Goal: Information Seeking & Learning: Find specific fact

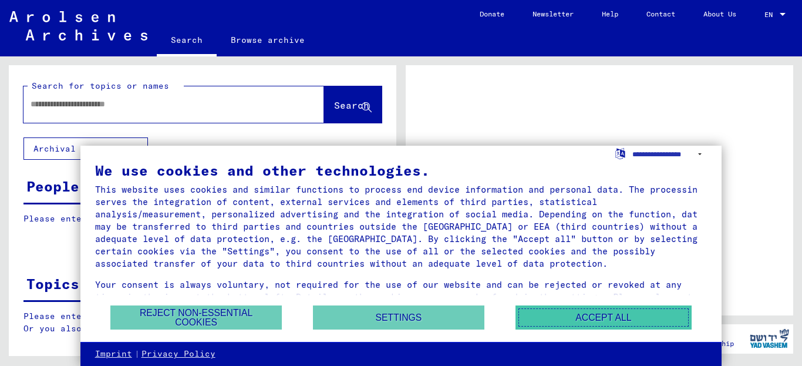
click at [667, 319] on button "Accept all" at bounding box center [603, 317] width 176 height 24
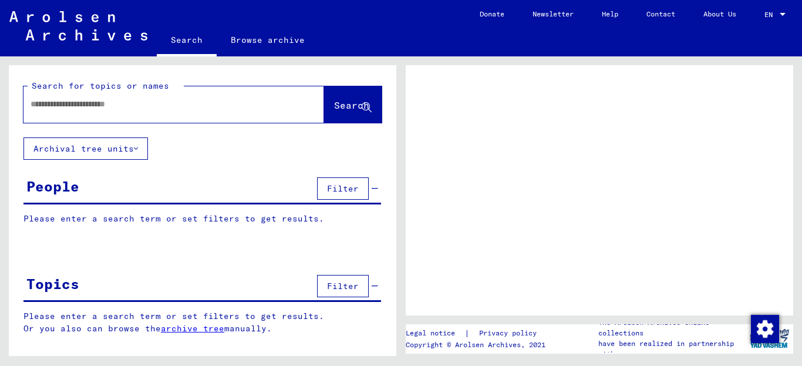
click at [86, 103] on input "text" at bounding box center [163, 104] width 265 height 12
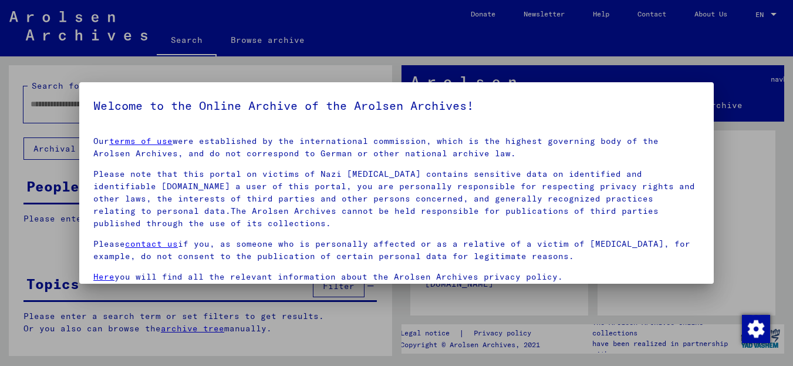
scroll to position [95, 0]
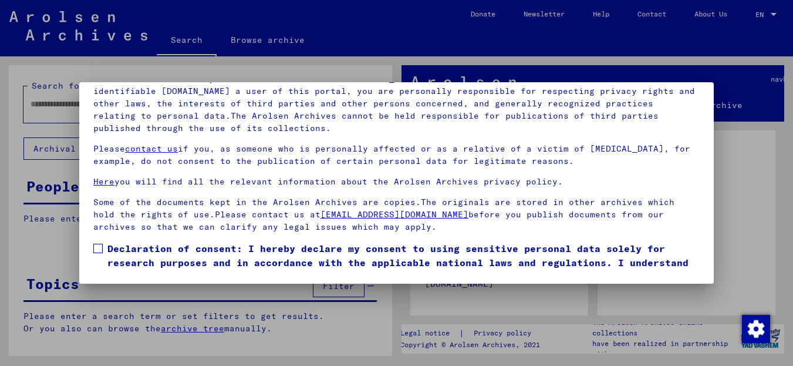
click at [93, 243] on label "Declaration of consent: I hereby declare my consent to using sensitive personal…" at bounding box center [396, 262] width 606 height 42
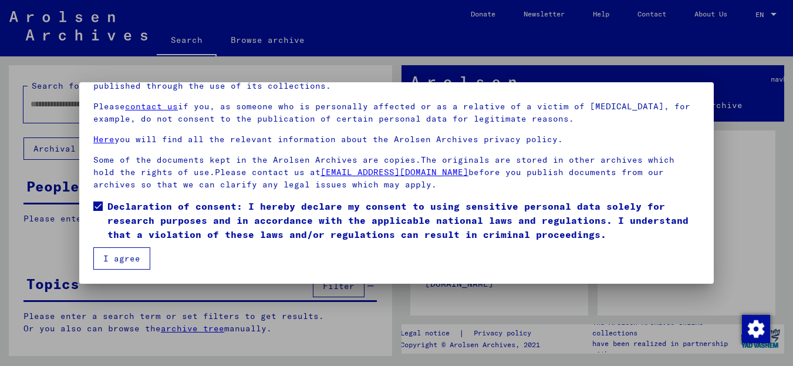
click at [94, 261] on button "I agree" at bounding box center [121, 258] width 57 height 22
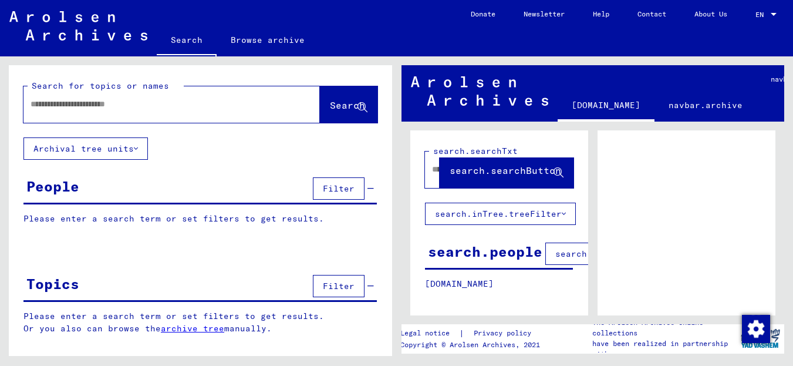
click at [128, 102] on input "text" at bounding box center [161, 104] width 261 height 12
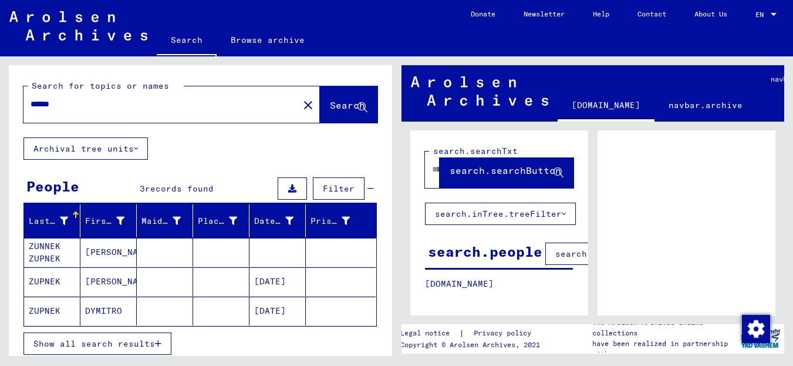
click at [117, 342] on span "Show all search results" at bounding box center [93, 343] width 121 height 11
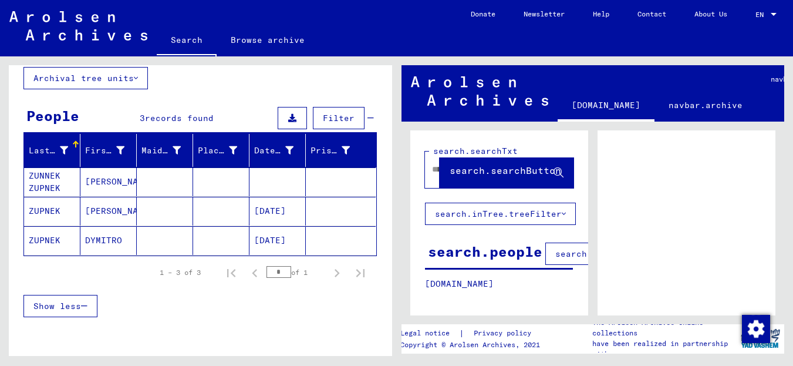
scroll to position [124, 0]
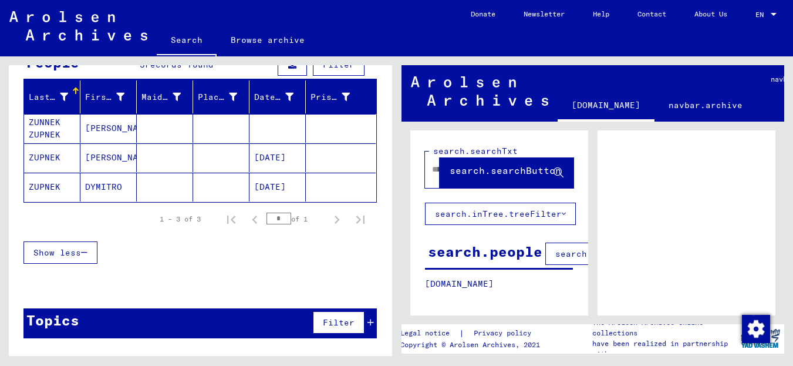
click at [232, 189] on mat-cell at bounding box center [221, 187] width 56 height 29
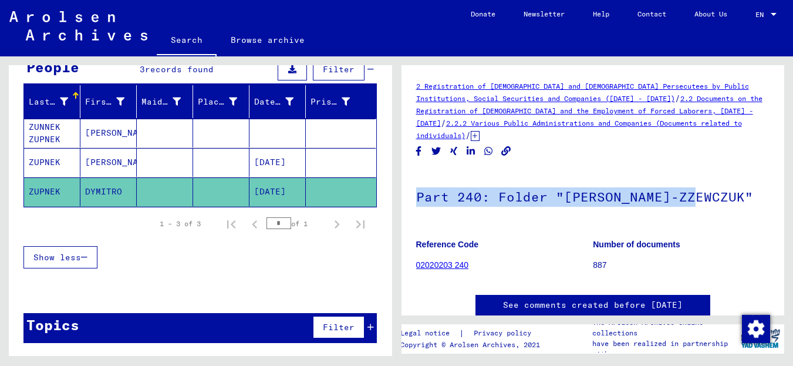
drag, startPoint x: 789, startPoint y: 164, endPoint x: 785, endPoint y: 202, distance: 39.0
click at [785, 203] on div "2 Registration of [DEMOGRAPHIC_DATA] and [DEMOGRAPHIC_DATA] Persecutees by Publ…" at bounding box center [595, 205] width 396 height 299
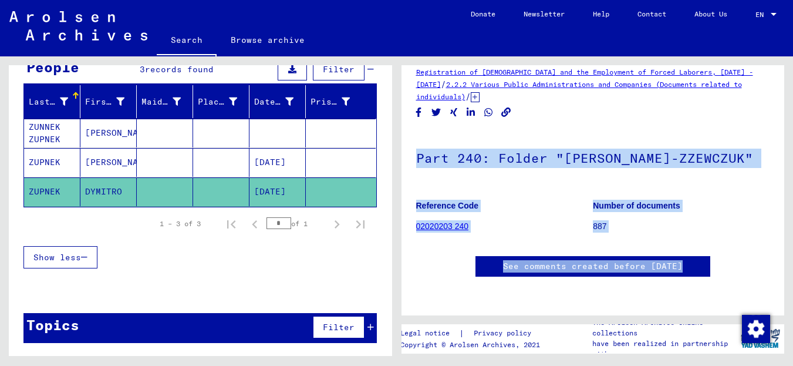
scroll to position [282, 0]
drag, startPoint x: 783, startPoint y: 159, endPoint x: 783, endPoint y: 251, distance: 92.1
click at [786, 256] on div "2 Registration of [DEMOGRAPHIC_DATA] and [DEMOGRAPHIC_DATA] Persecutees by Publ…" at bounding box center [595, 205] width 396 height 299
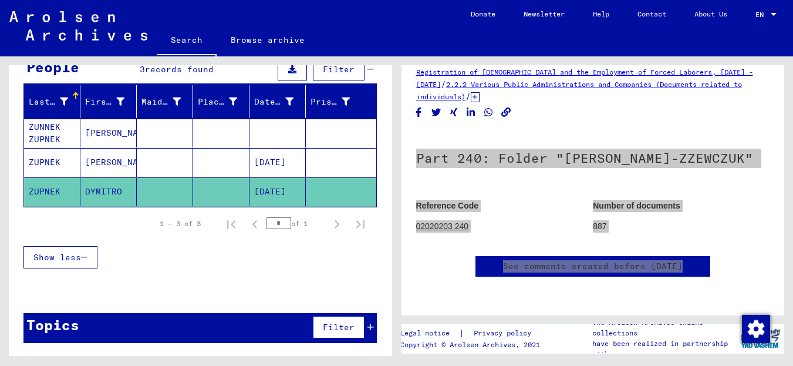
scroll to position [63, 0]
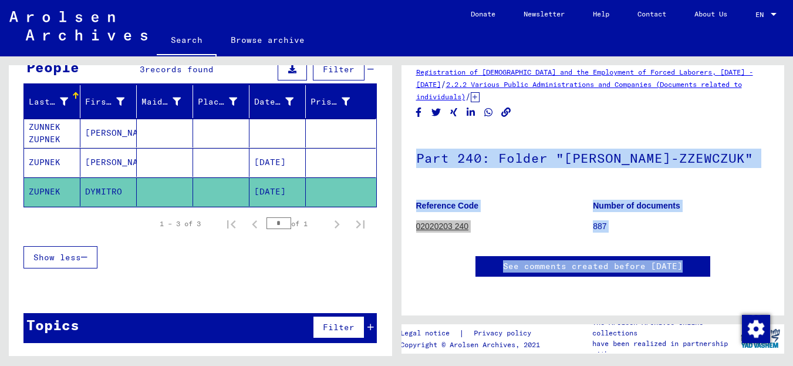
click at [724, 141] on h1 "Part 240: Folder "[PERSON_NAME]-ZZEWCZUK"" at bounding box center [593, 157] width 354 height 52
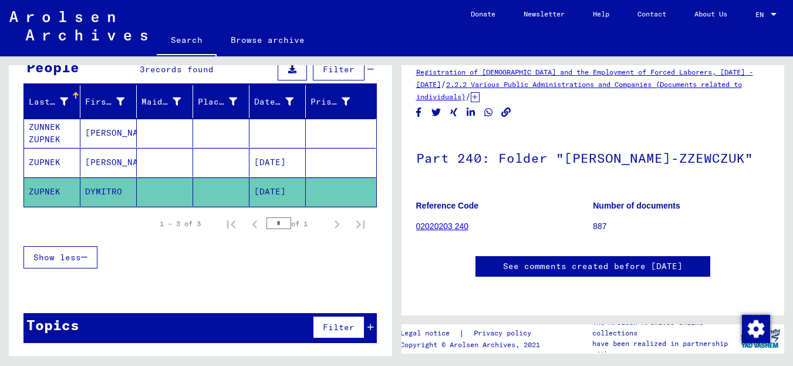
scroll to position [131, 0]
click at [242, 168] on mat-cell at bounding box center [221, 162] width 56 height 29
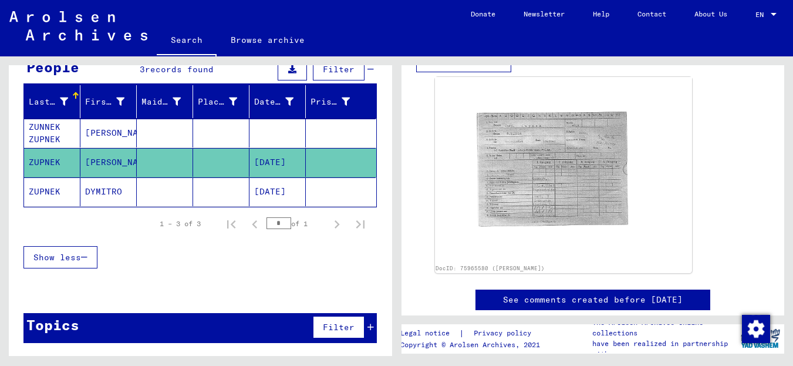
scroll to position [378, 0]
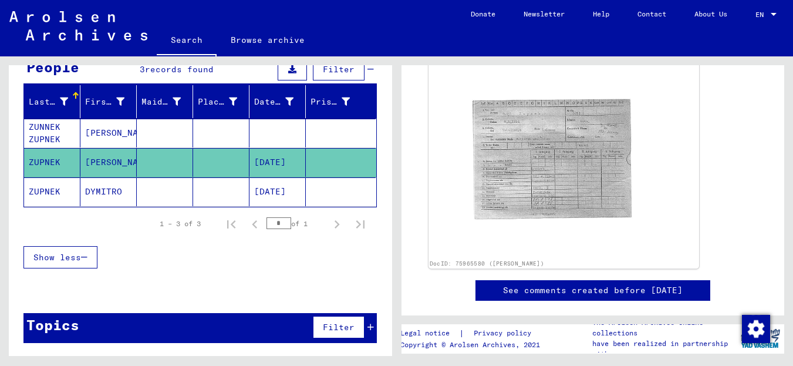
click at [590, 158] on img at bounding box center [563, 160] width 270 height 195
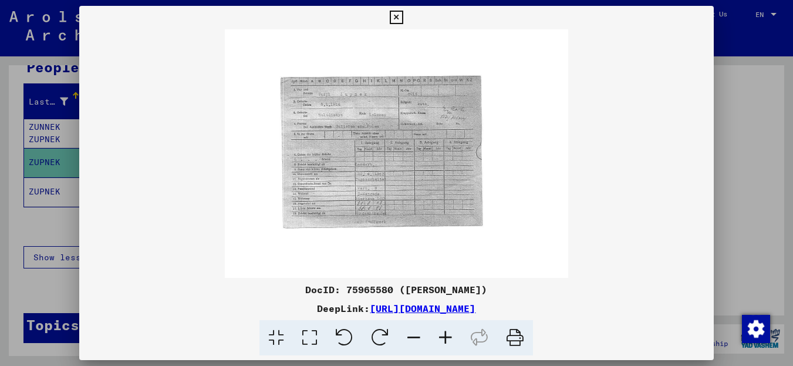
click at [449, 334] on icon at bounding box center [446, 338] width 32 height 36
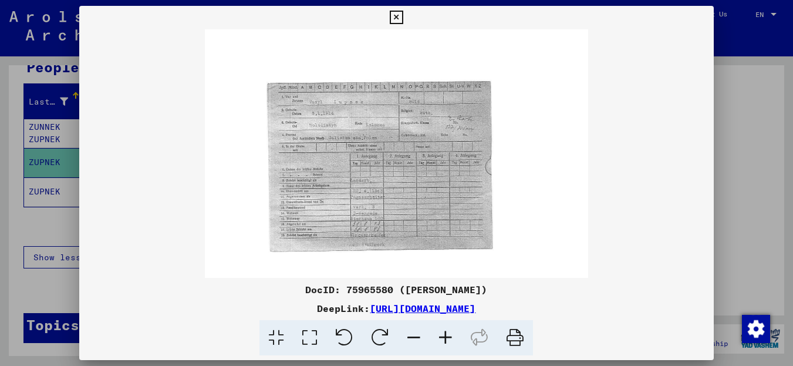
click at [449, 334] on icon at bounding box center [446, 338] width 32 height 36
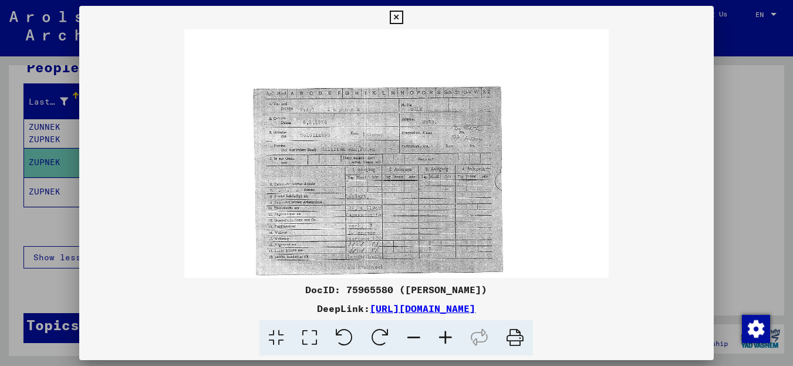
click at [449, 334] on icon at bounding box center [446, 338] width 32 height 36
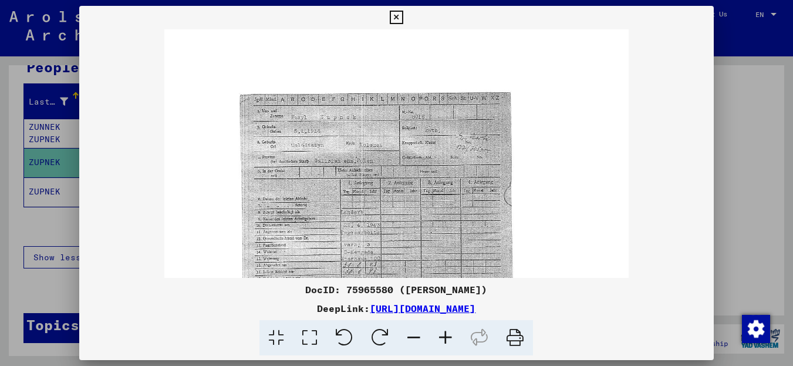
click at [449, 334] on icon at bounding box center [446, 338] width 32 height 36
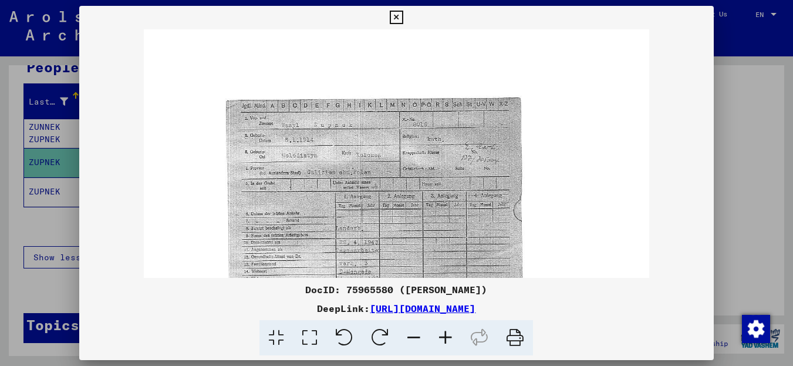
click at [449, 334] on icon at bounding box center [446, 338] width 32 height 36
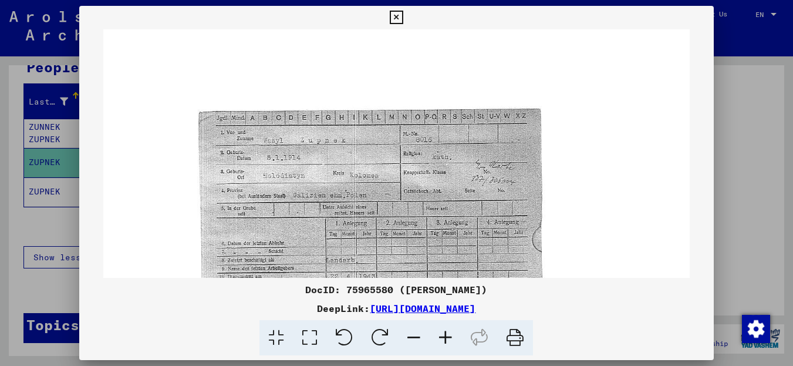
click at [449, 334] on icon at bounding box center [446, 338] width 32 height 36
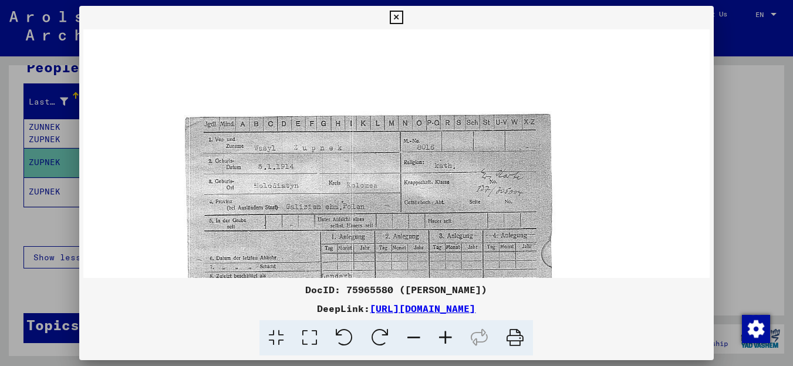
click at [449, 334] on icon at bounding box center [446, 338] width 32 height 36
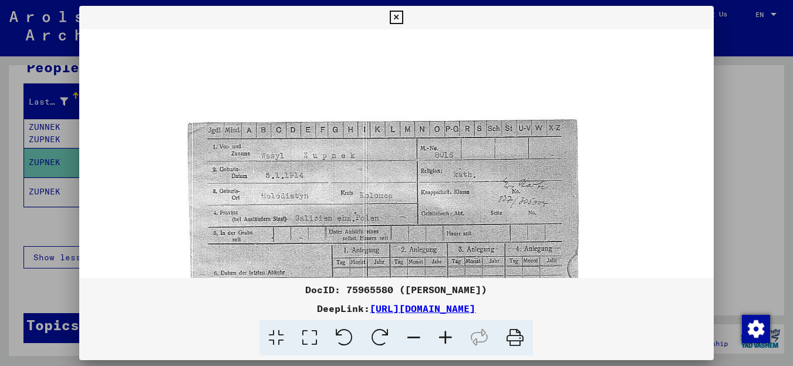
click at [449, 334] on icon at bounding box center [446, 338] width 32 height 36
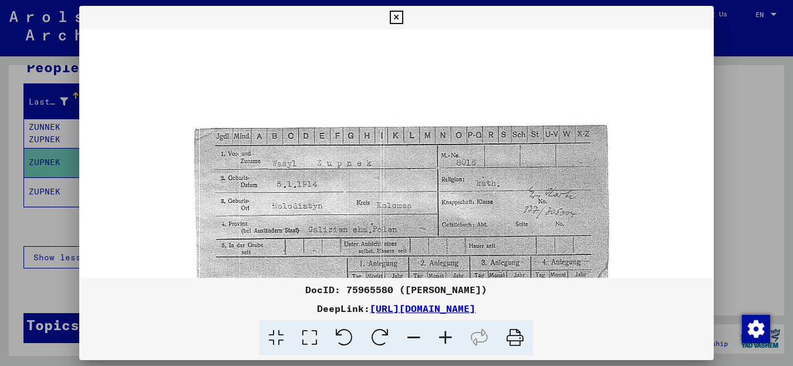
click at [449, 334] on icon at bounding box center [446, 338] width 32 height 36
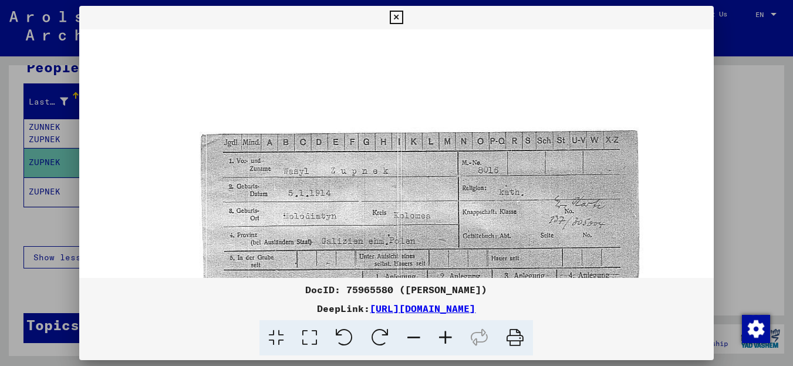
click at [449, 334] on icon at bounding box center [446, 338] width 32 height 36
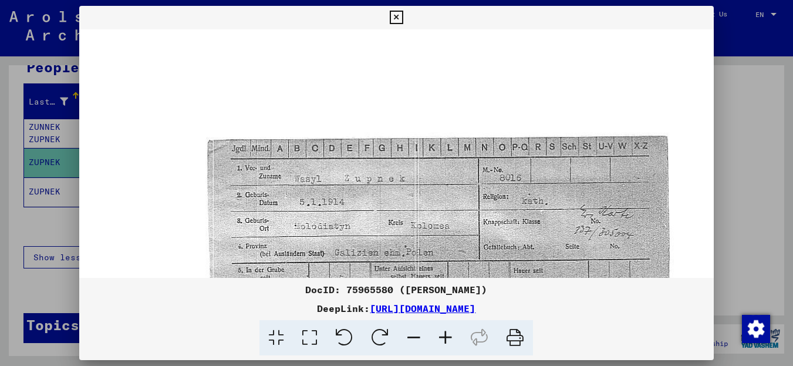
click at [449, 334] on icon at bounding box center [446, 338] width 32 height 36
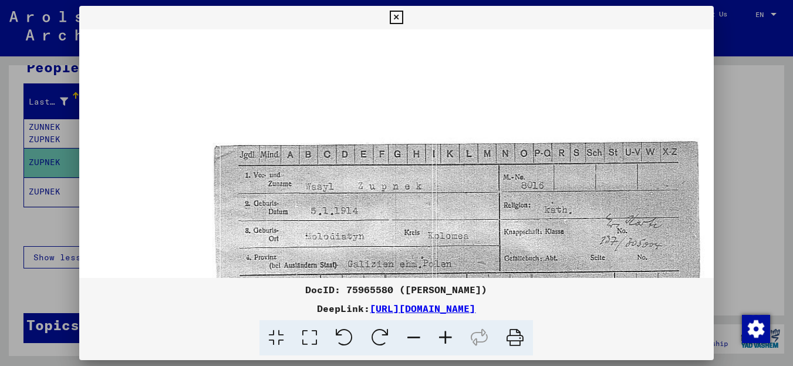
click at [449, 334] on icon at bounding box center [446, 338] width 32 height 36
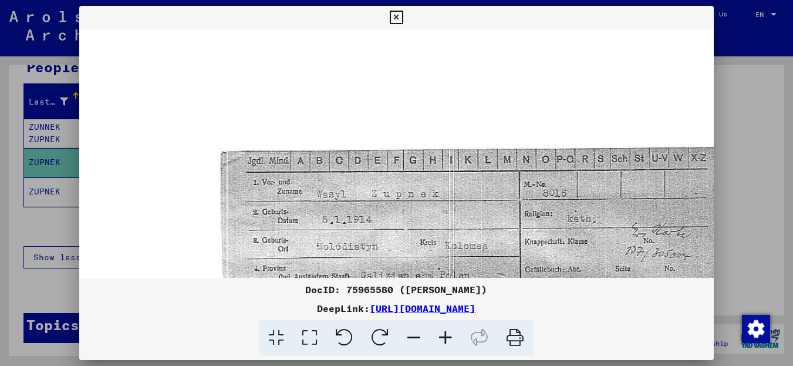
scroll to position [41, 0]
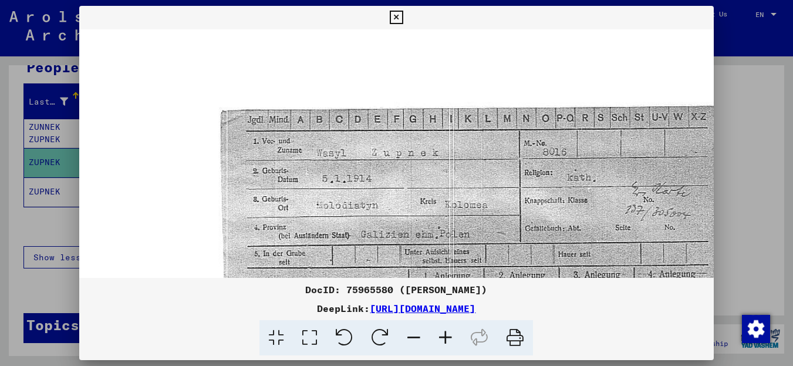
drag, startPoint x: 532, startPoint y: 237, endPoint x: 536, endPoint y: 195, distance: 41.8
click at [536, 196] on img at bounding box center [514, 303] width 870 height 630
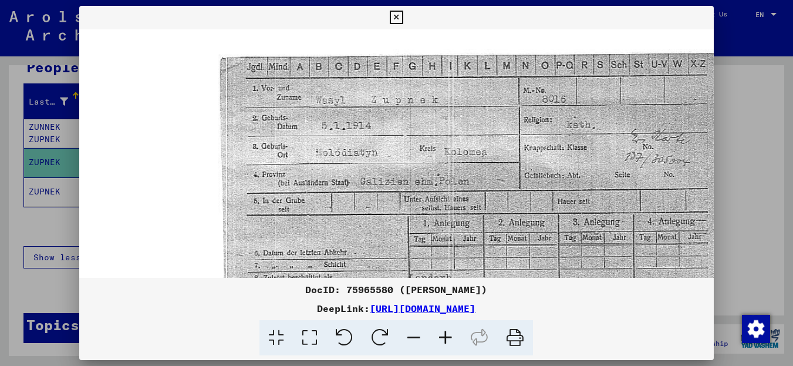
scroll to position [103, 3]
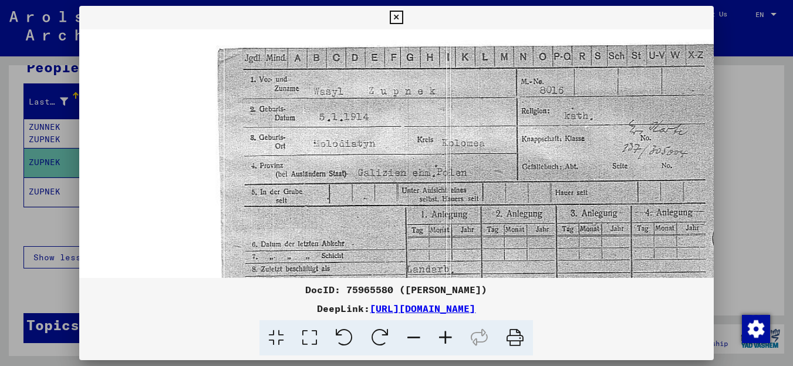
drag, startPoint x: 530, startPoint y: 204, endPoint x: 528, endPoint y: 173, distance: 30.6
click at [528, 173] on img at bounding box center [511, 242] width 870 height 630
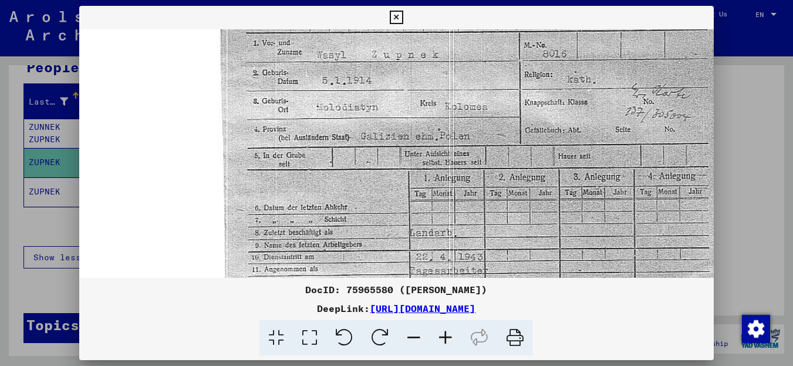
scroll to position [173, 0]
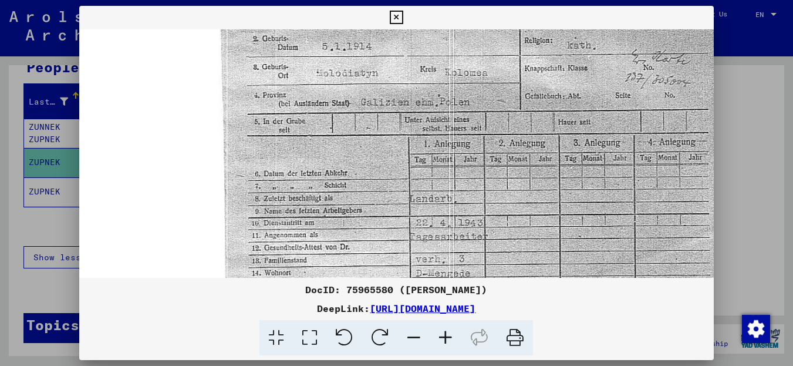
drag, startPoint x: 508, startPoint y: 229, endPoint x: 524, endPoint y: 159, distance: 72.2
click at [524, 159] on img at bounding box center [514, 171] width 870 height 630
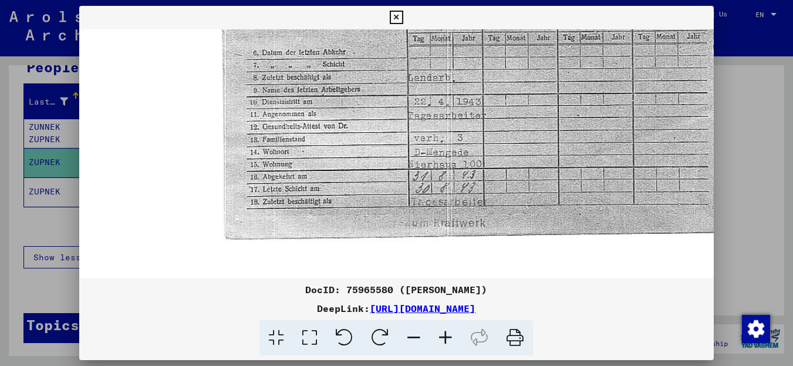
drag, startPoint x: 522, startPoint y: 214, endPoint x: 528, endPoint y: 93, distance: 120.4
click at [528, 93] on img at bounding box center [512, 50] width 870 height 630
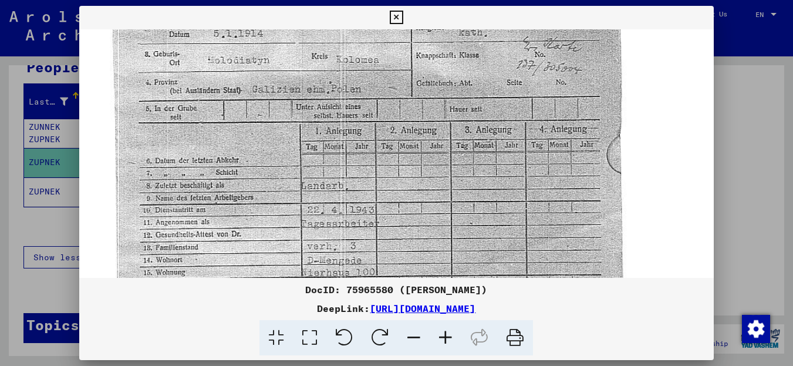
drag, startPoint x: 603, startPoint y: 126, endPoint x: 479, endPoint y: 242, distance: 169.4
click at [479, 241] on img at bounding box center [406, 158] width 870 height 630
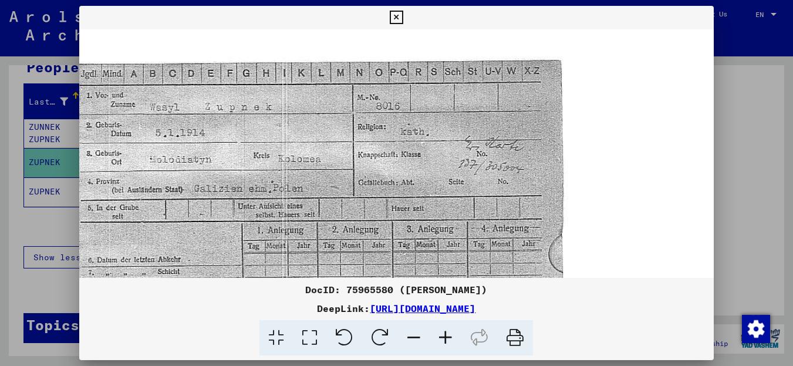
drag, startPoint x: 547, startPoint y: 147, endPoint x: 508, endPoint y: 236, distance: 97.5
click at [508, 237] on img at bounding box center [348, 257] width 870 height 630
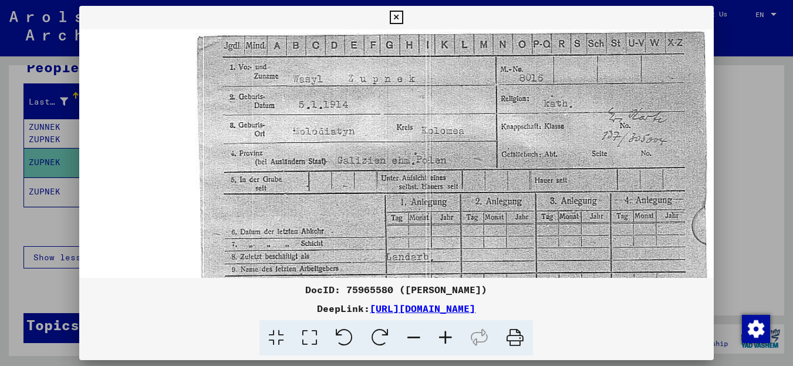
scroll to position [114, 24]
drag, startPoint x: 437, startPoint y: 230, endPoint x: 580, endPoint y: 203, distance: 145.1
click at [580, 203] on img at bounding box center [490, 230] width 870 height 630
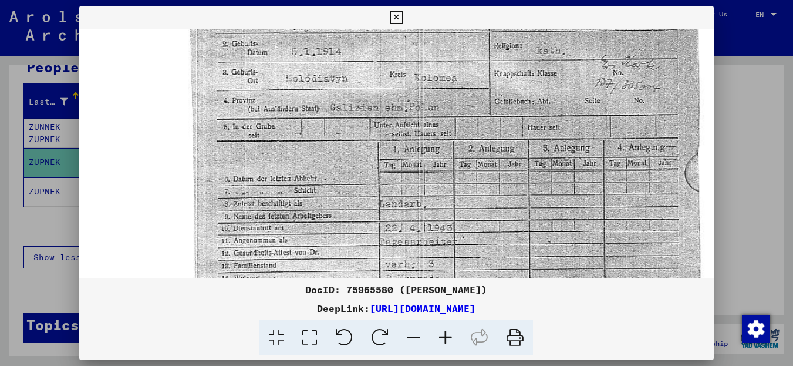
scroll to position [145, 52]
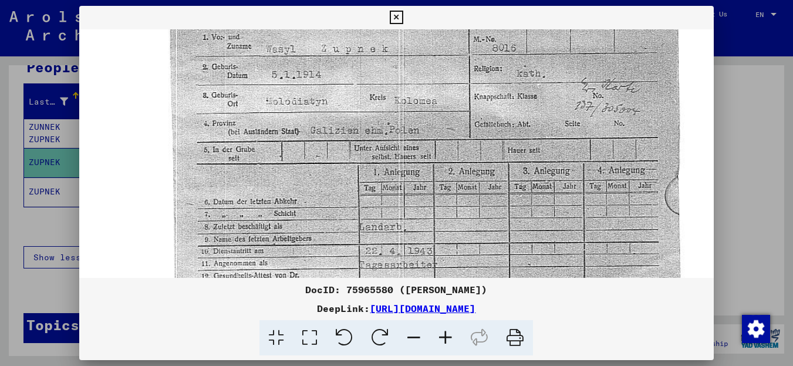
drag, startPoint x: 566, startPoint y: 213, endPoint x: 634, endPoint y: 180, distance: 75.8
click at [626, 182] on img at bounding box center [464, 199] width 870 height 630
click at [777, 154] on div at bounding box center [396, 183] width 793 height 366
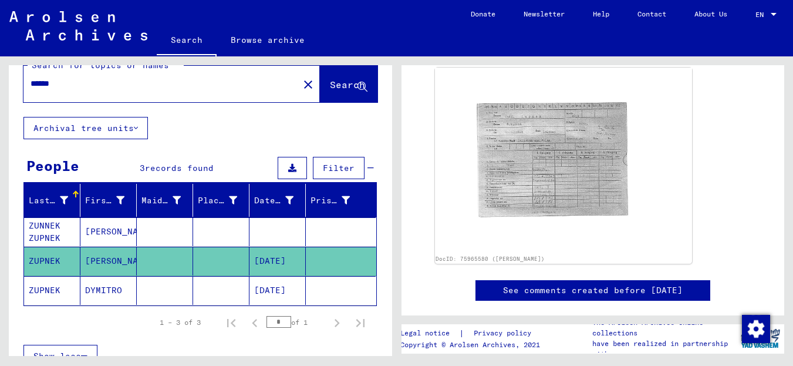
scroll to position [18, 0]
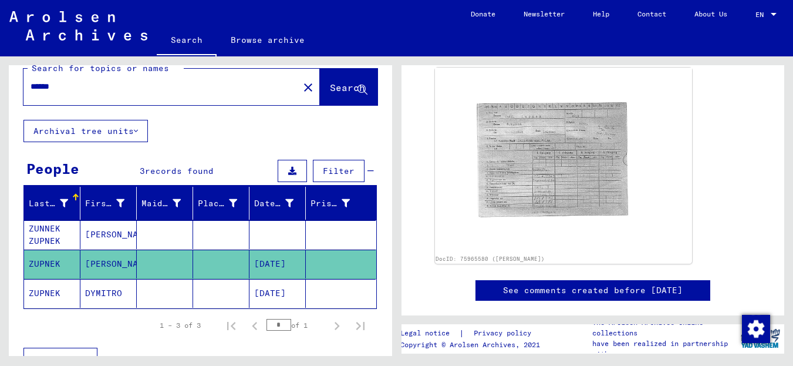
drag, startPoint x: 53, startPoint y: 88, endPoint x: 77, endPoint y: 132, distance: 50.2
click at [53, 89] on input "******" at bounding box center [161, 86] width 261 height 12
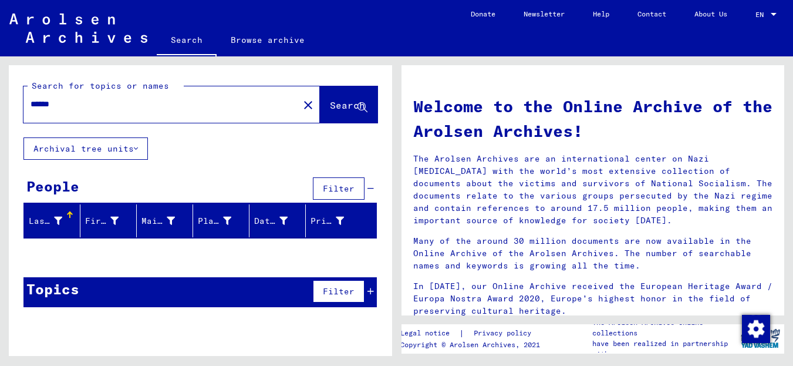
click at [84, 112] on div "******" at bounding box center [153, 104] width 261 height 26
click at [82, 106] on input "******" at bounding box center [158, 104] width 254 height 12
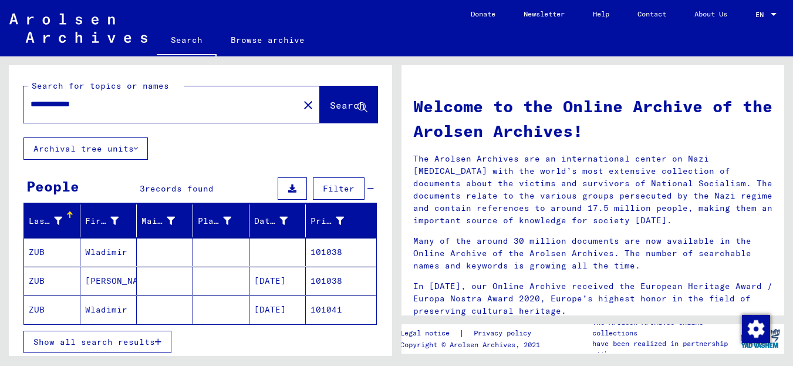
click at [107, 333] on button "Show all search results" at bounding box center [97, 341] width 148 height 22
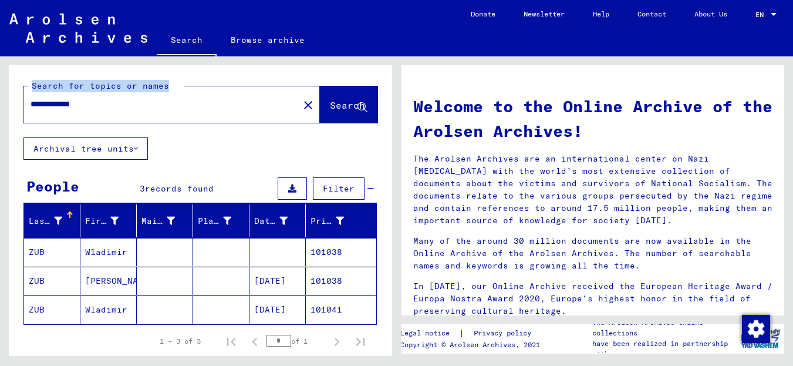
drag, startPoint x: 147, startPoint y: 111, endPoint x: 87, endPoint y: 76, distance: 69.7
click at [87, 76] on div "**********" at bounding box center [200, 101] width 383 height 72
click at [108, 107] on input "**********" at bounding box center [158, 104] width 254 height 12
type input "******"
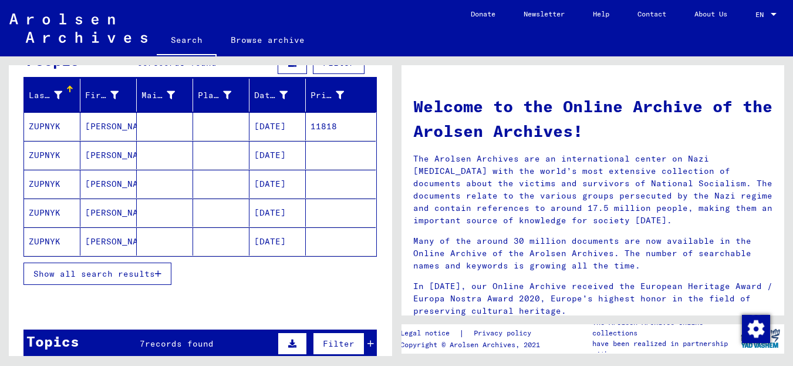
scroll to position [127, 0]
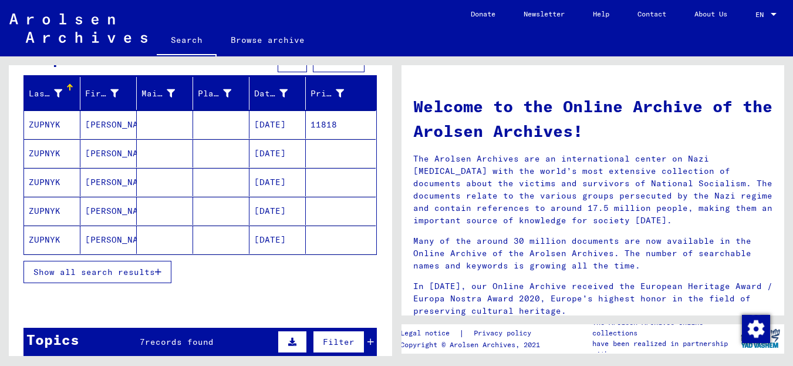
click at [118, 269] on span "Show all search results" at bounding box center [93, 271] width 121 height 11
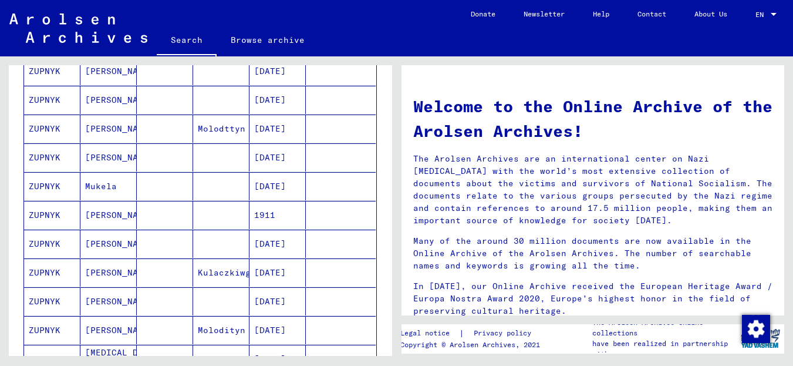
scroll to position [287, 0]
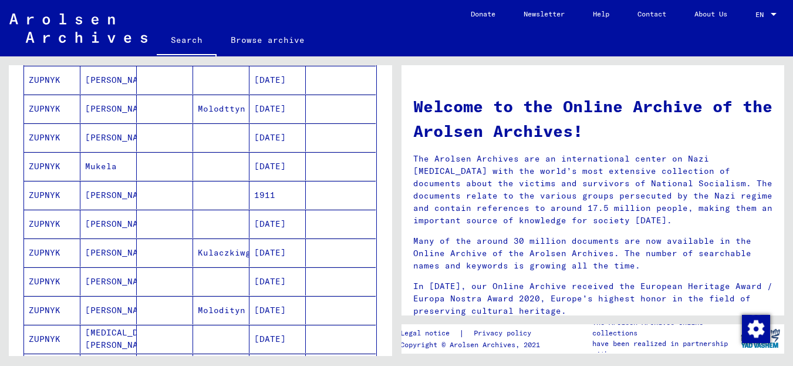
click at [254, 191] on mat-cell "1911" at bounding box center [277, 195] width 56 height 28
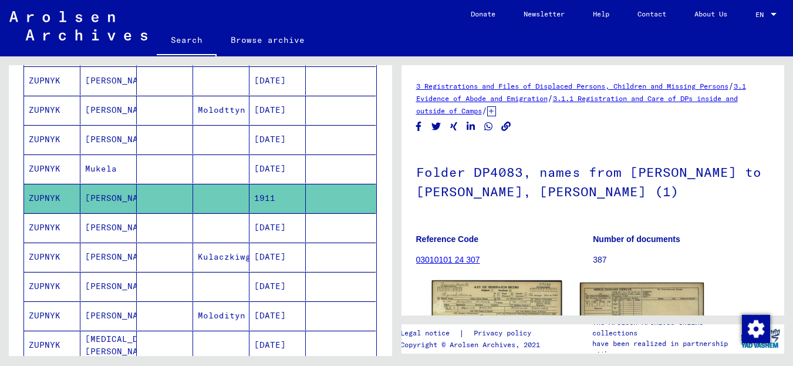
click at [504, 305] on img at bounding box center [496, 321] width 130 height 82
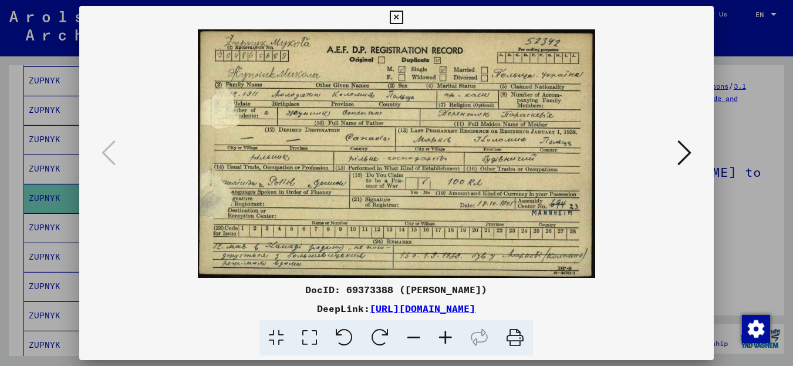
click at [445, 333] on icon at bounding box center [446, 338] width 32 height 36
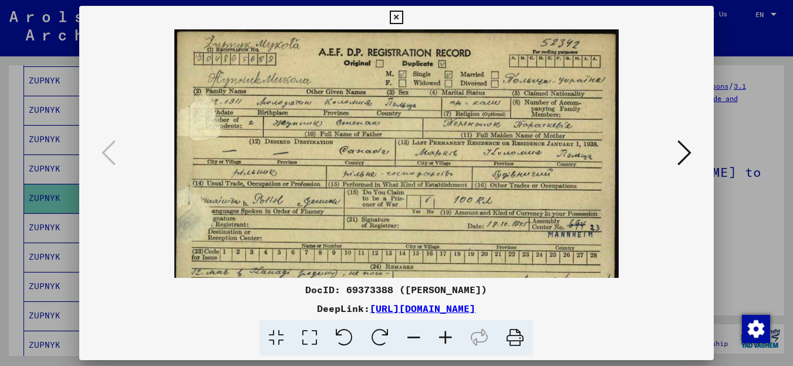
click at [445, 333] on icon at bounding box center [446, 338] width 32 height 36
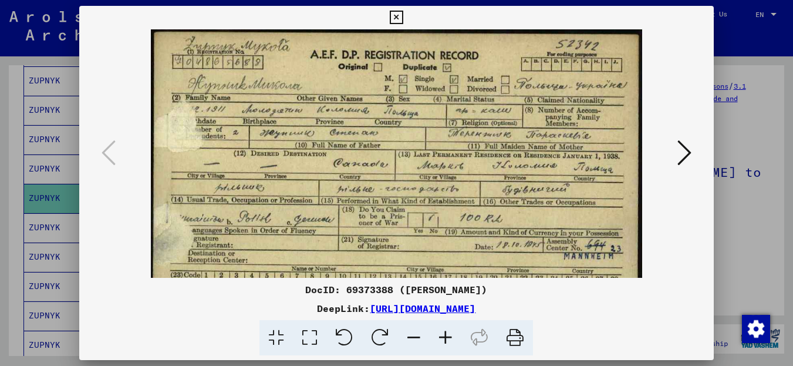
click at [445, 333] on icon at bounding box center [446, 338] width 32 height 36
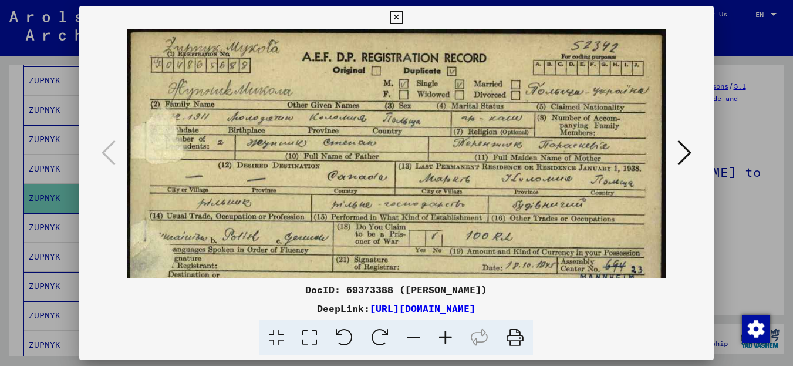
click at [445, 333] on icon at bounding box center [446, 338] width 32 height 36
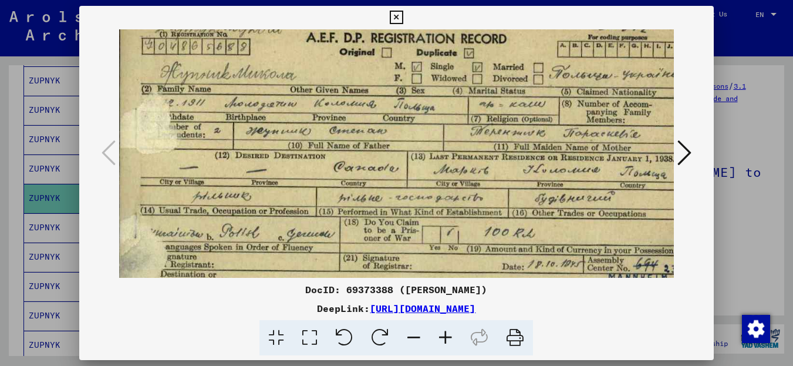
scroll to position [21, 3]
drag, startPoint x: 495, startPoint y: 237, endPoint x: 492, endPoint y: 216, distance: 21.3
click at [492, 216] on img at bounding box center [408, 191] width 585 height 366
click at [760, 225] on div at bounding box center [396, 183] width 793 height 366
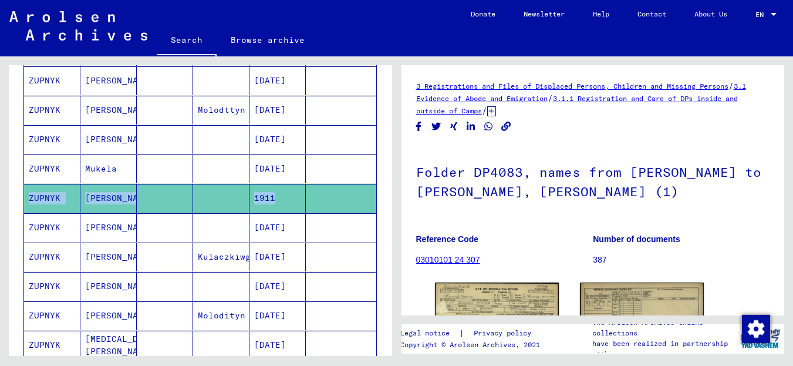
click at [383, 184] on div "Search for topics or names ****** close Search Archival tree units People 65 re…" at bounding box center [200, 214] width 383 height 299
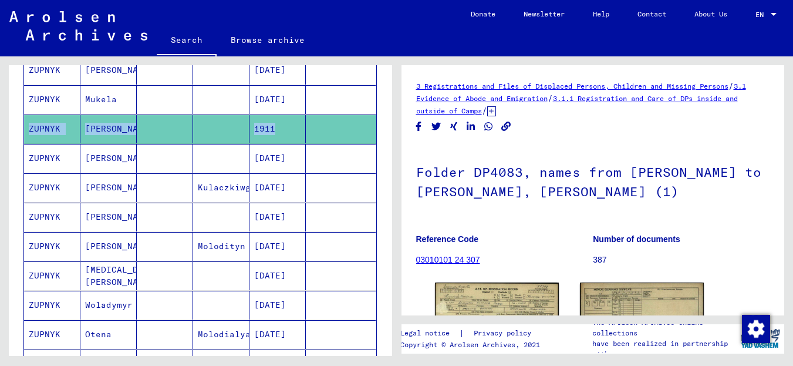
scroll to position [378, 0]
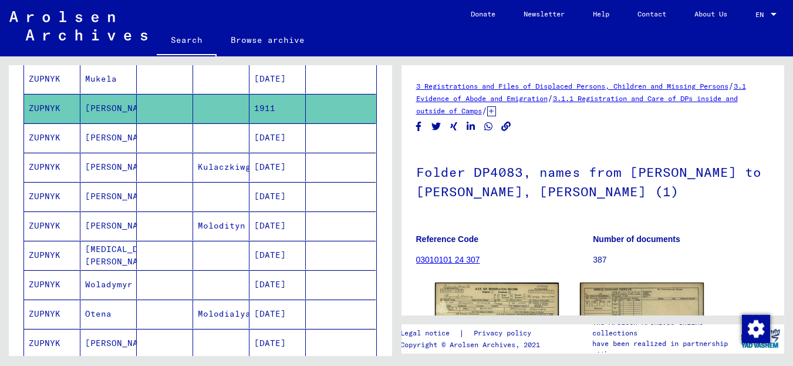
click at [238, 197] on mat-cell at bounding box center [221, 196] width 56 height 29
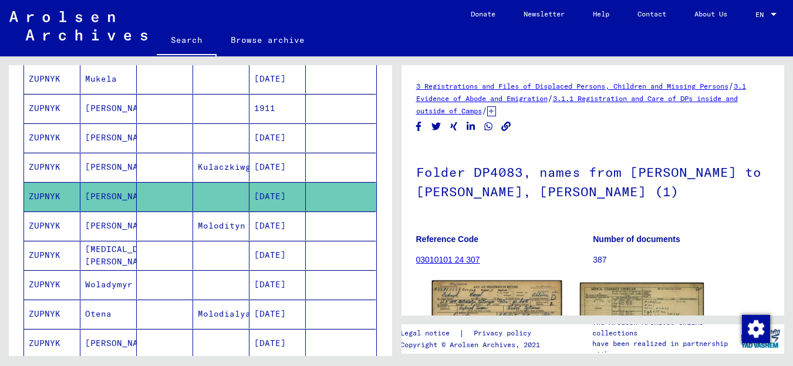
click at [514, 306] on img at bounding box center [496, 320] width 130 height 81
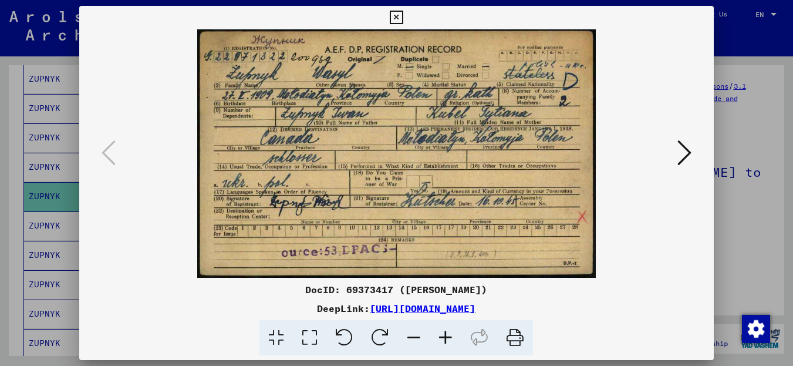
click at [766, 273] on div at bounding box center [396, 183] width 793 height 366
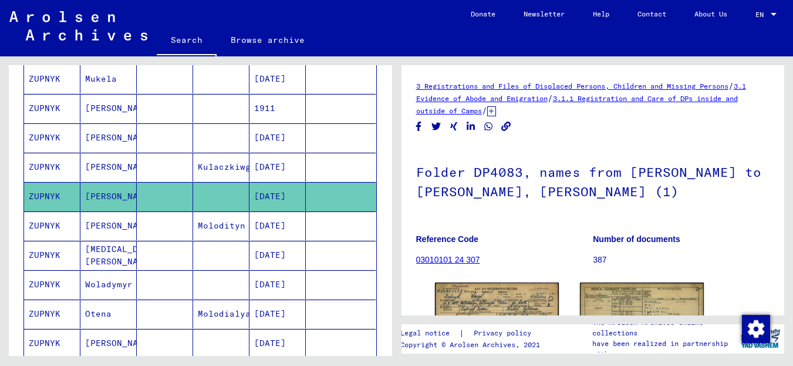
click at [383, 200] on div "Last Name First Name Maiden Name Place of Birth Date of Birth Prisoner # [PERSO…" at bounding box center [200, 248] width 383 height 844
click at [393, 203] on div "Search for topics or names ****** close Search Archival tree units People 65 re…" at bounding box center [198, 205] width 396 height 299
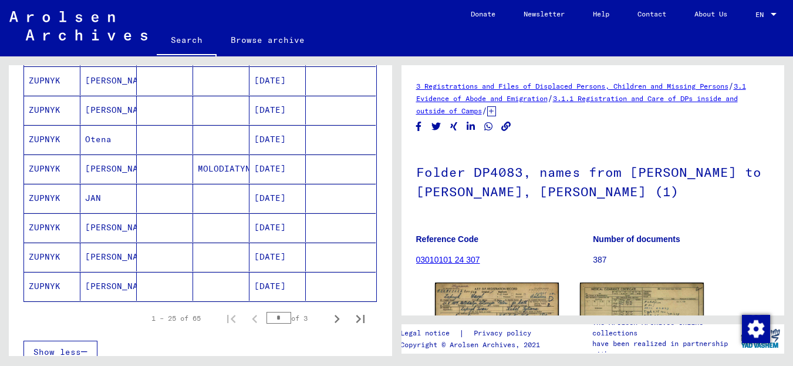
scroll to position [716, 0]
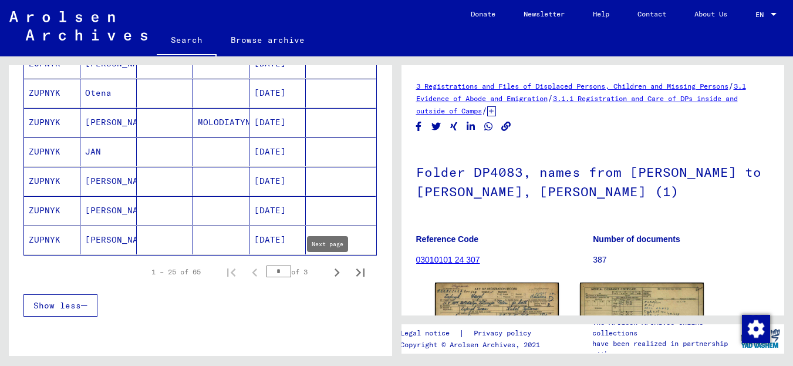
click at [329, 266] on icon "Next page" at bounding box center [337, 272] width 16 height 16
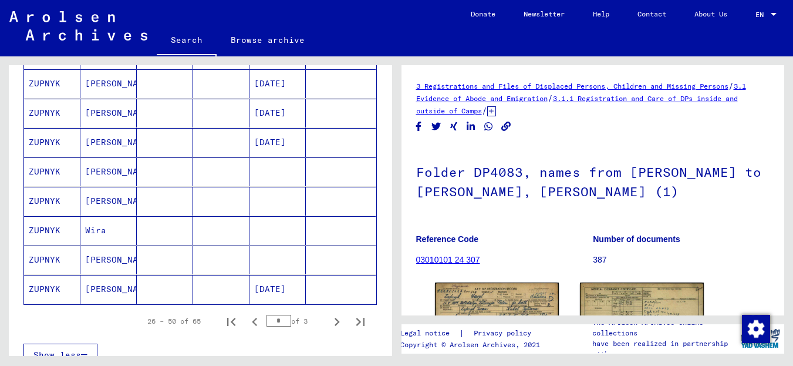
scroll to position [670, 0]
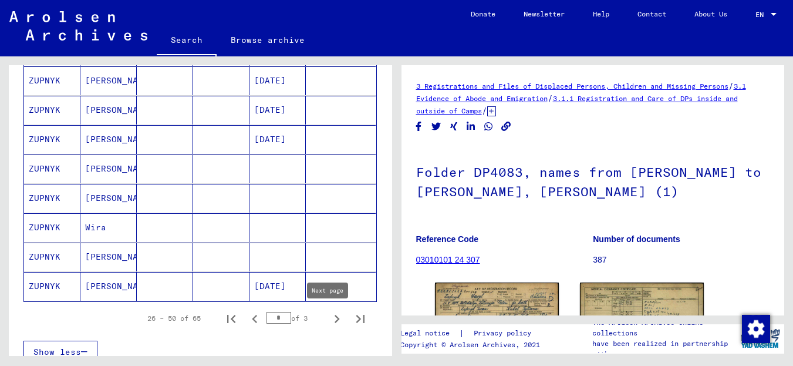
click at [334, 319] on icon "Next page" at bounding box center [336, 319] width 5 height 8
type input "*"
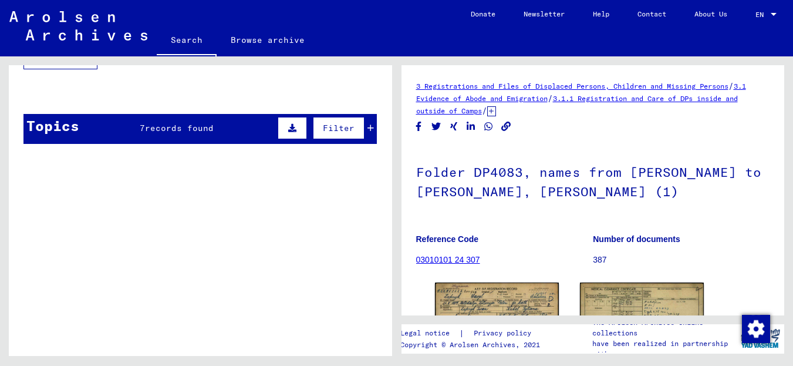
click at [394, 296] on div "Search for topics or names ****** close Search Archival tree units People 65 re…" at bounding box center [198, 205] width 396 height 299
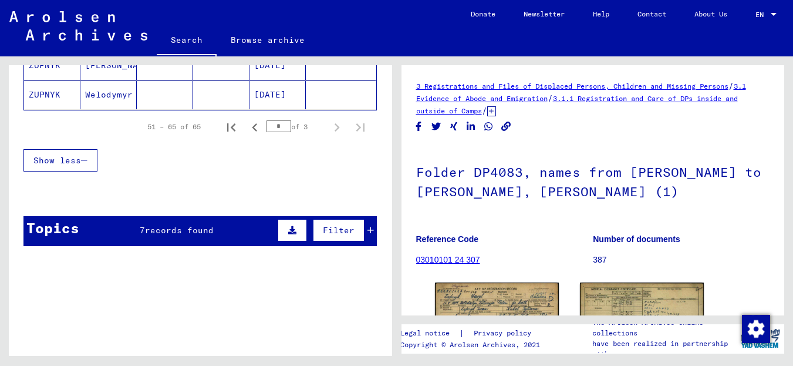
scroll to position [570, 0]
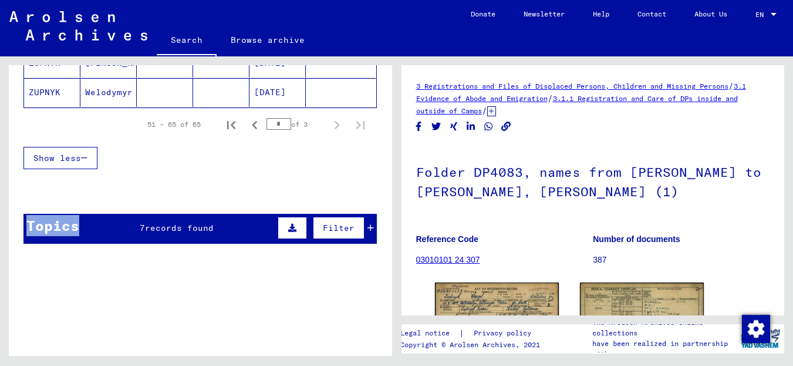
click at [201, 217] on div "Topics 7 records found Filter" at bounding box center [199, 229] width 353 height 30
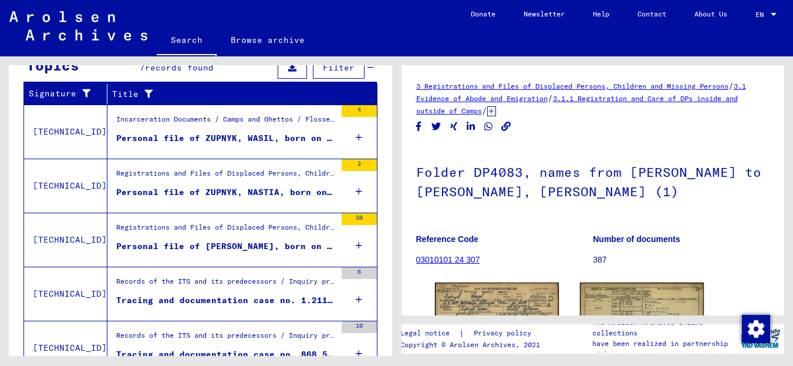
scroll to position [738, 0]
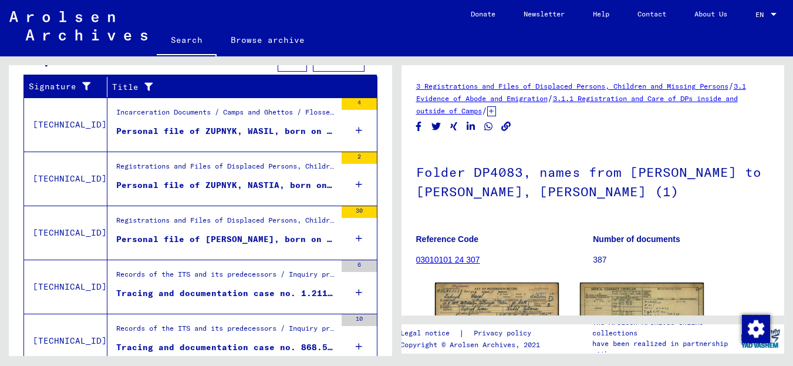
click at [263, 232] on figure "Registrations and Files of Displaced Persons, Children and Missing Persons / Re…" at bounding box center [225, 224] width 219 height 18
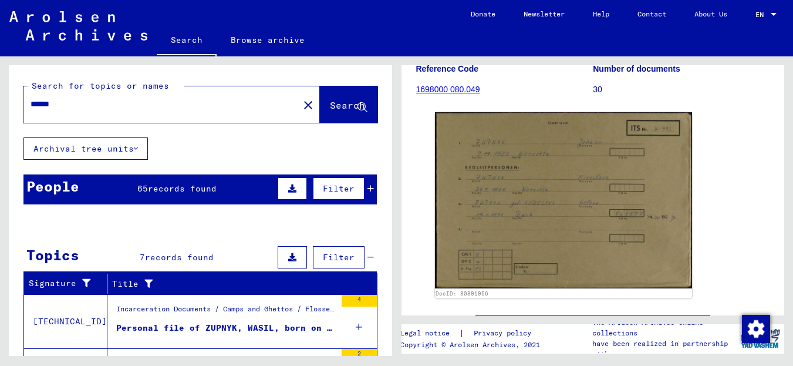
click at [84, 153] on button "Archival tree units" at bounding box center [85, 148] width 124 height 22
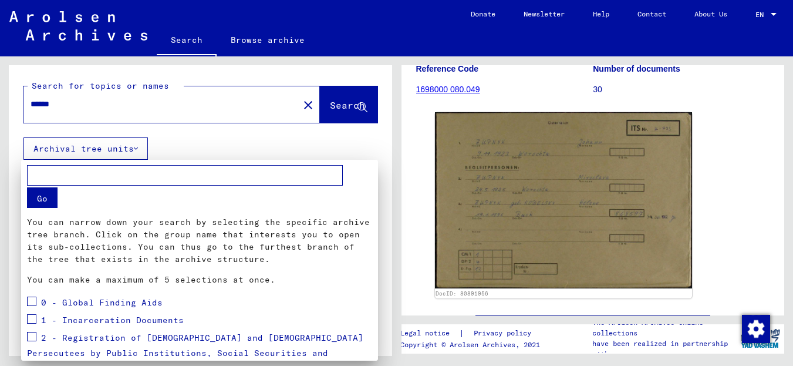
click at [85, 153] on div at bounding box center [396, 183] width 793 height 366
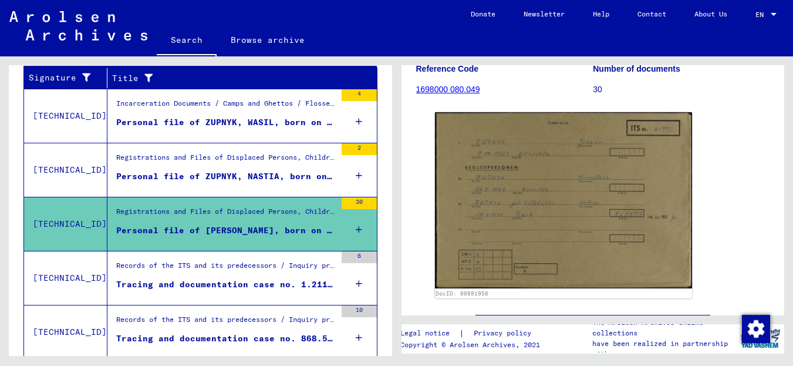
scroll to position [270, 0]
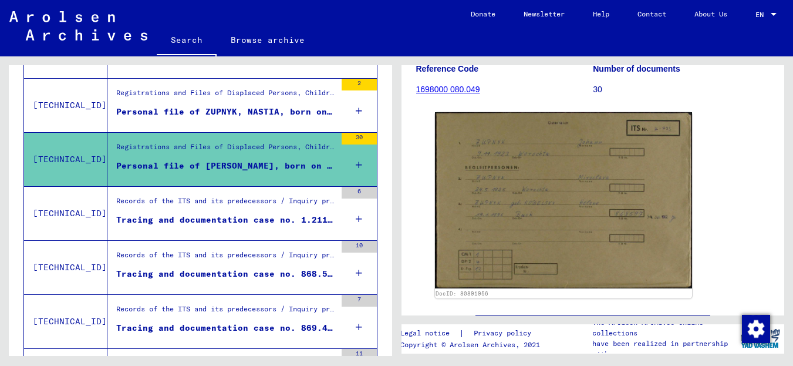
click at [335, 202] on mat-table "Last Name First Name Maiden Name Place of Birth Date of Birth Prisoner # [PERSO…" at bounding box center [199, 171] width 353 height 474
click at [351, 215] on mat-cell at bounding box center [341, 216] width 70 height 29
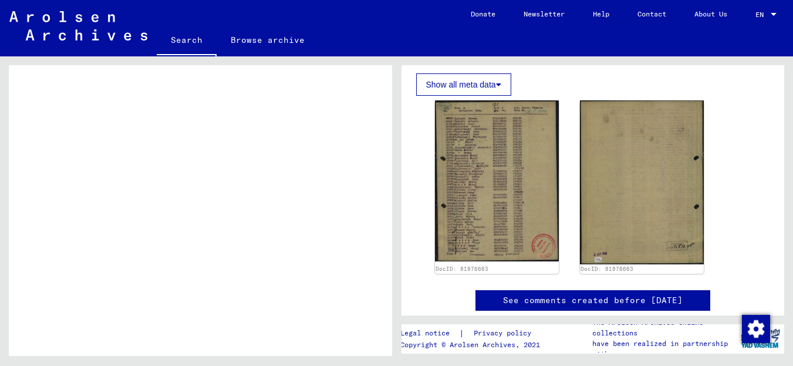
scroll to position [192, 0]
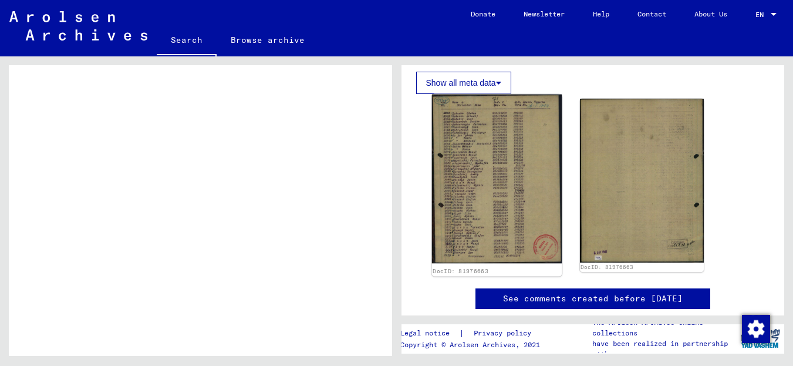
click at [537, 197] on img at bounding box center [496, 178] width 130 height 168
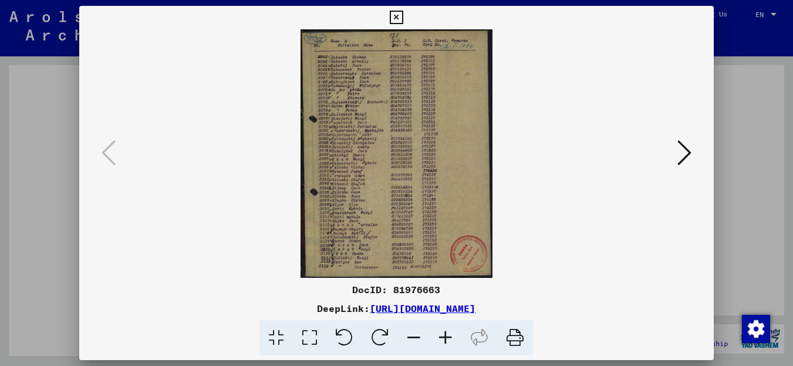
click at [444, 334] on icon at bounding box center [446, 338] width 32 height 36
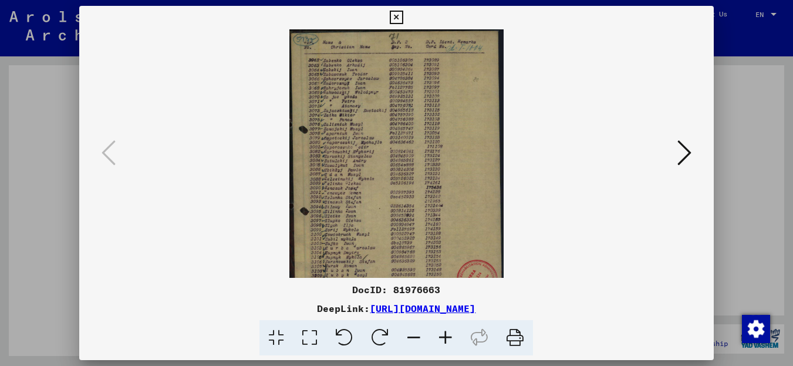
click at [444, 334] on icon at bounding box center [446, 338] width 32 height 36
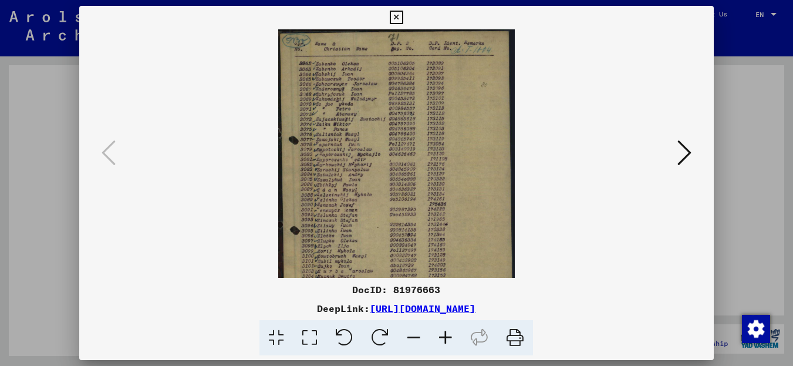
click at [444, 334] on icon at bounding box center [446, 338] width 32 height 36
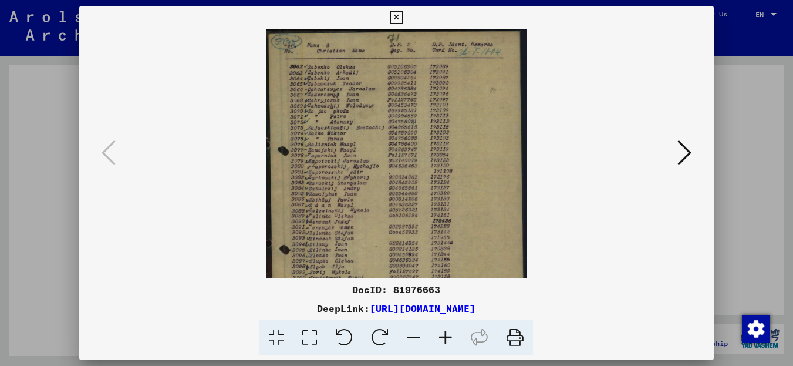
click at [444, 335] on icon at bounding box center [446, 338] width 32 height 36
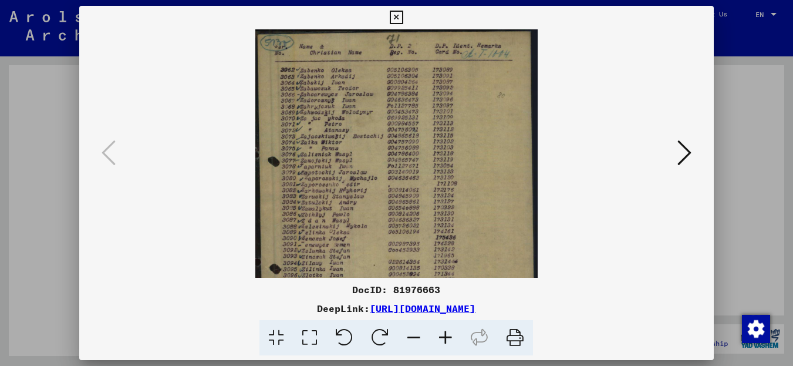
click at [444, 335] on icon at bounding box center [446, 338] width 32 height 36
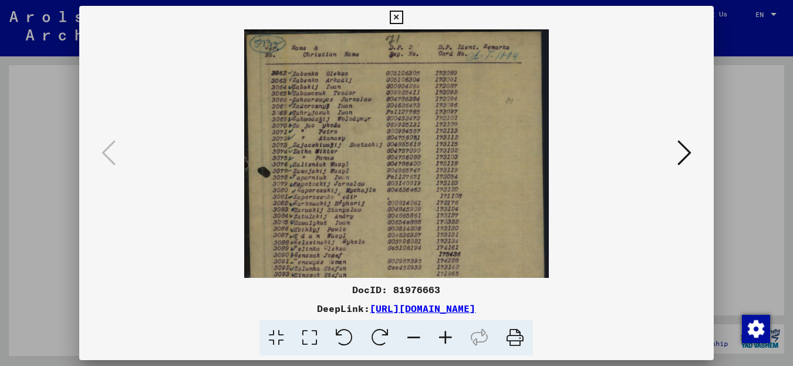
click at [444, 334] on icon at bounding box center [446, 338] width 32 height 36
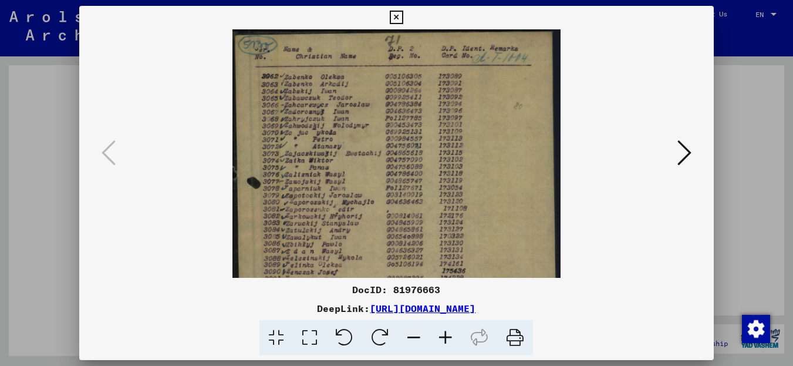
click at [444, 334] on icon at bounding box center [446, 338] width 32 height 36
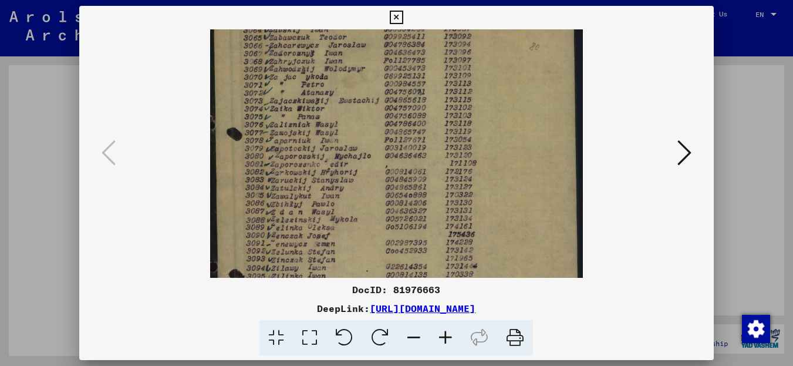
scroll to position [120, 0]
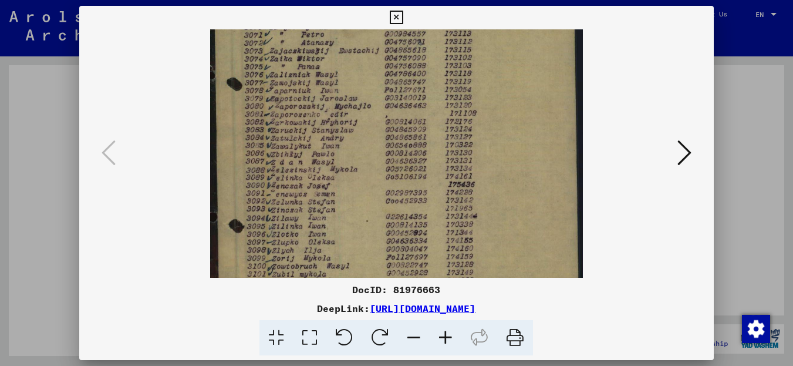
drag, startPoint x: 410, startPoint y: 241, endPoint x: 404, endPoint y: 123, distance: 118.6
click at [404, 123] on img at bounding box center [396, 151] width 373 height 483
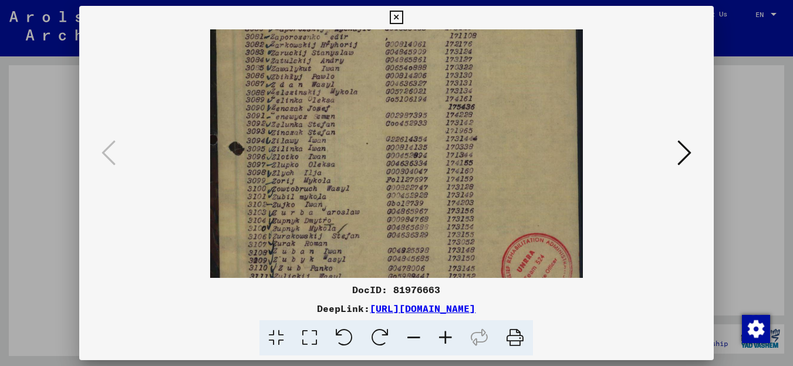
drag, startPoint x: 421, startPoint y: 225, endPoint x: 408, endPoint y: 147, distance: 78.5
click at [409, 147] on img at bounding box center [396, 73] width 373 height 483
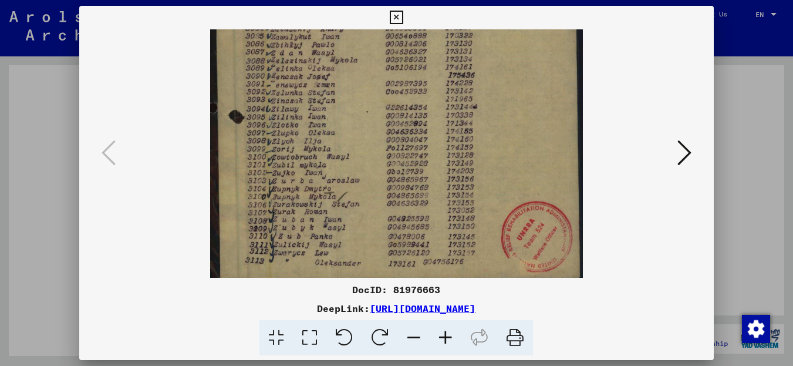
scroll to position [229, 0]
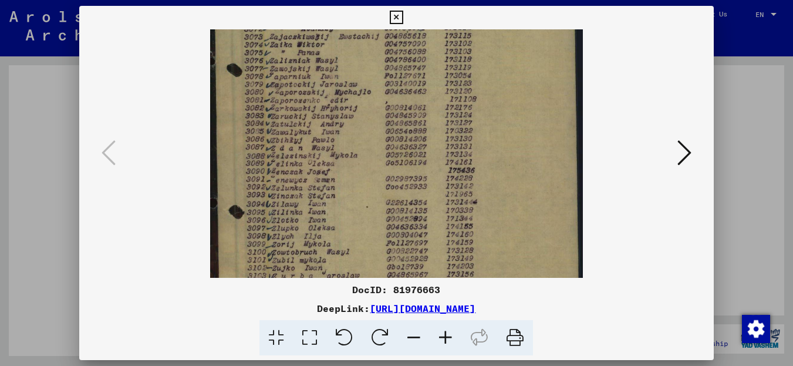
drag, startPoint x: 403, startPoint y: 207, endPoint x: 433, endPoint y: 362, distance: 157.8
click at [433, 362] on div "DocID: 81976663 DeepLink: [URL][DOMAIN_NAME]" at bounding box center [396, 183] width 793 height 366
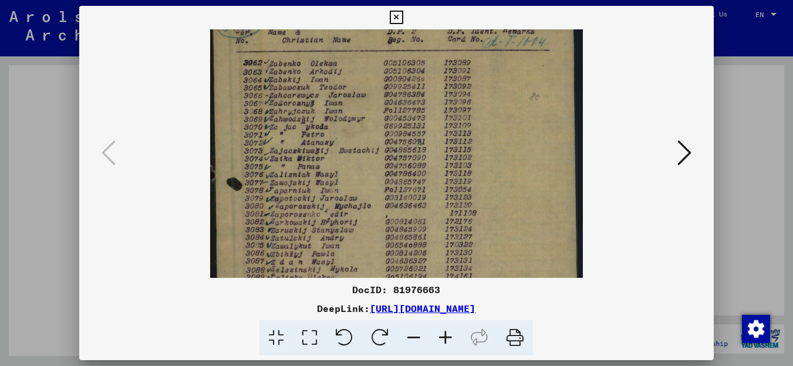
scroll to position [0, 0]
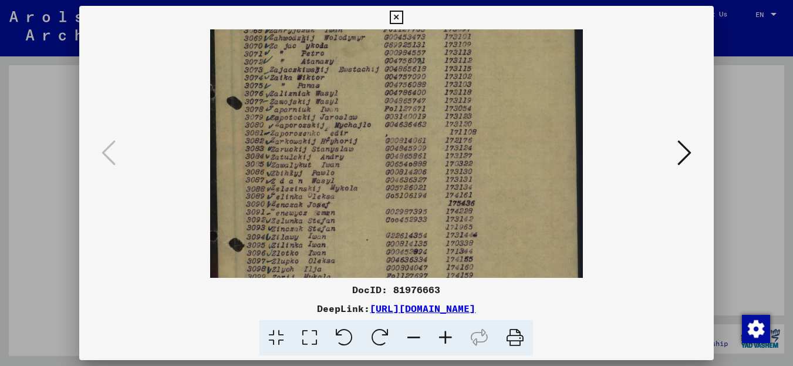
drag, startPoint x: 428, startPoint y: 117, endPoint x: 421, endPoint y: 73, distance: 45.2
click at [421, 73] on img at bounding box center [396, 169] width 373 height 483
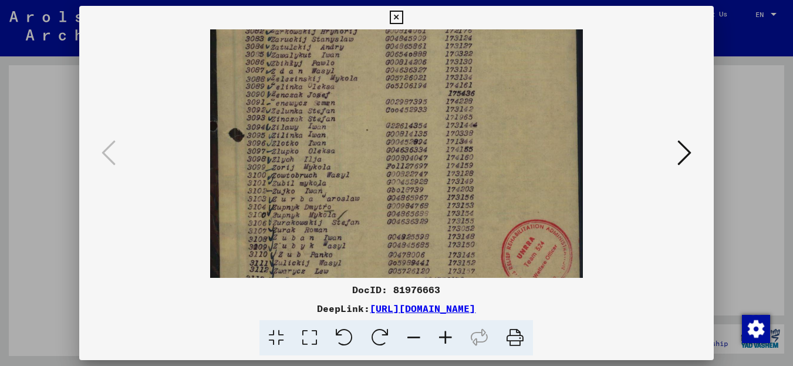
scroll to position [210, 0]
drag, startPoint x: 431, startPoint y: 201, endPoint x: 419, endPoint y: 97, distance: 103.9
click at [419, 97] on img at bounding box center [396, 60] width 373 height 483
click at [724, 218] on div at bounding box center [396, 183] width 793 height 366
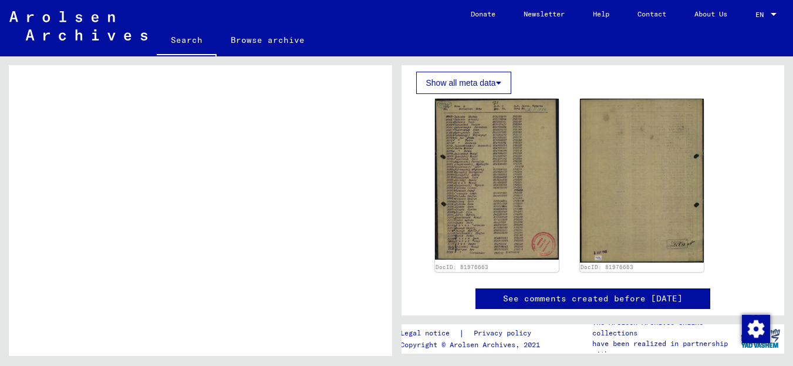
drag, startPoint x: 393, startPoint y: 228, endPoint x: 373, endPoint y: 104, distance: 124.8
click at [373, 104] on div "Search for topics or names ****** close Search Archival tree units People 65 re…" at bounding box center [198, 205] width 396 height 299
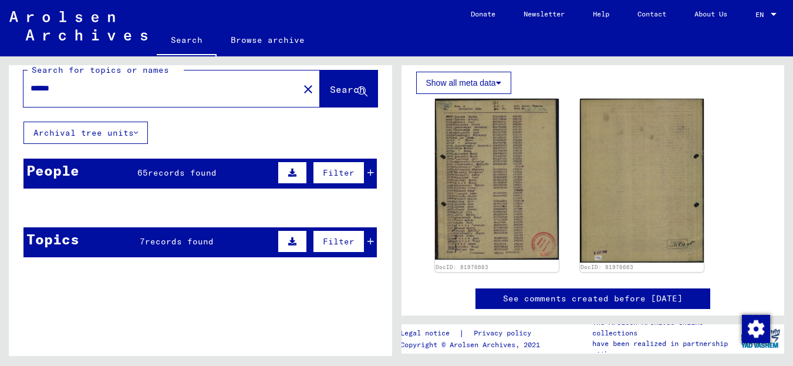
scroll to position [28, 0]
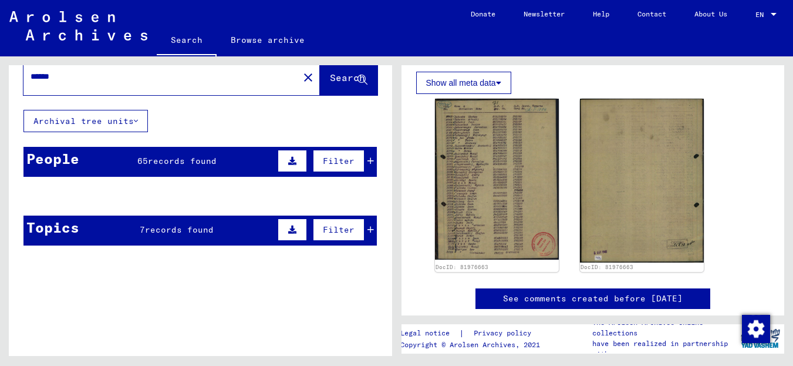
click at [207, 232] on mat-cell at bounding box center [221, 224] width 56 height 29
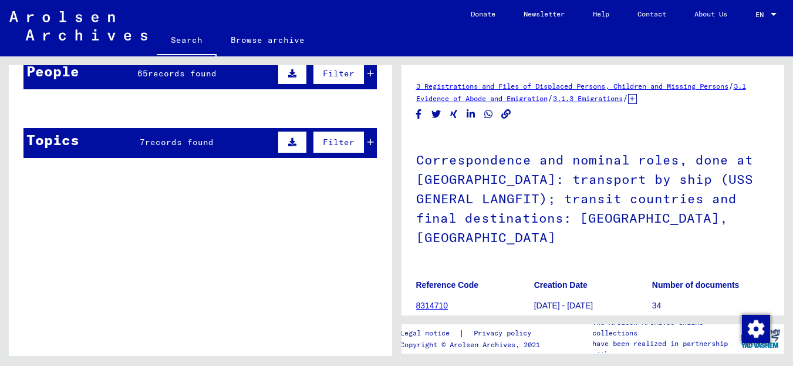
scroll to position [55, 0]
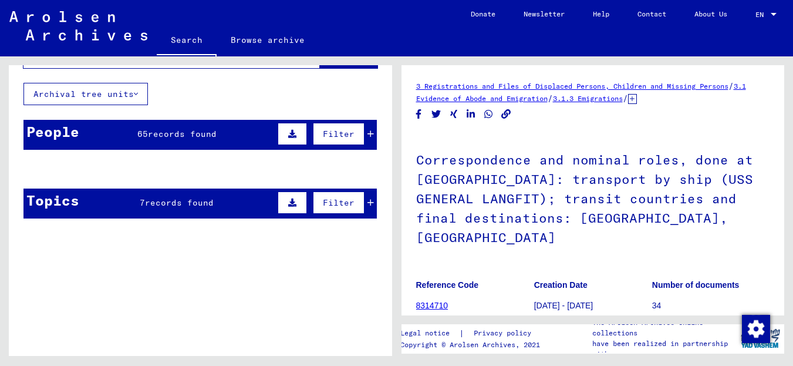
click at [360, 200] on mat-cell at bounding box center [341, 197] width 70 height 29
click at [364, 202] on mat-cell at bounding box center [341, 197] width 70 height 29
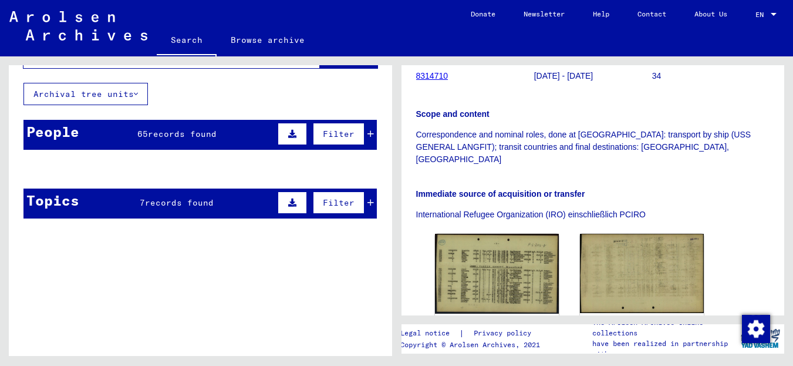
scroll to position [211, 0]
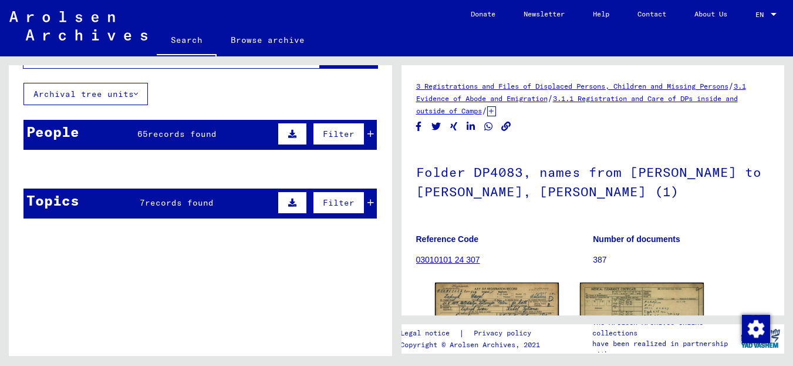
click at [188, 185] on mat-cell at bounding box center [165, 197] width 56 height 29
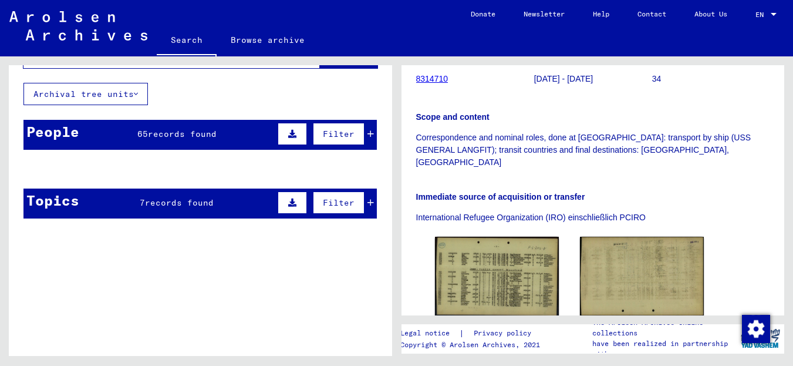
scroll to position [229, 0]
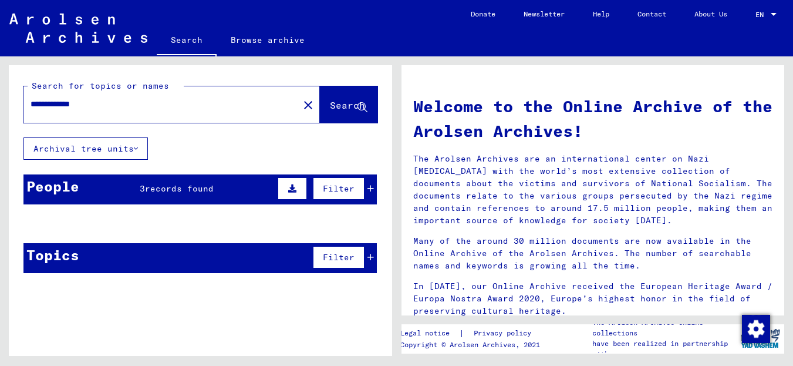
click at [257, 268] on mat-cell "[DATE]" at bounding box center [277, 280] width 56 height 28
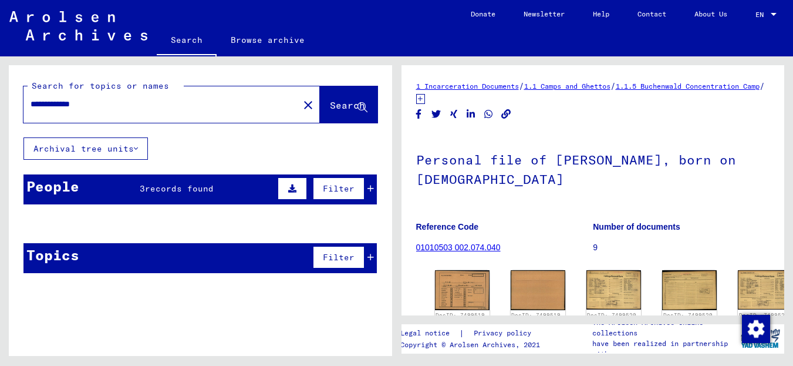
drag, startPoint x: 104, startPoint y: 102, endPoint x: 22, endPoint y: 45, distance: 99.5
click at [21, 49] on mat-sidenav-content "**********" at bounding box center [396, 183] width 793 height 366
type input "******"
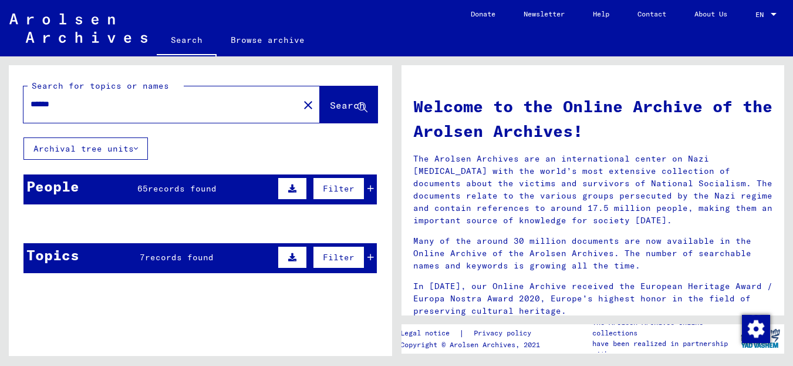
click at [361, 255] on mat-cell "11818" at bounding box center [341, 252] width 70 height 28
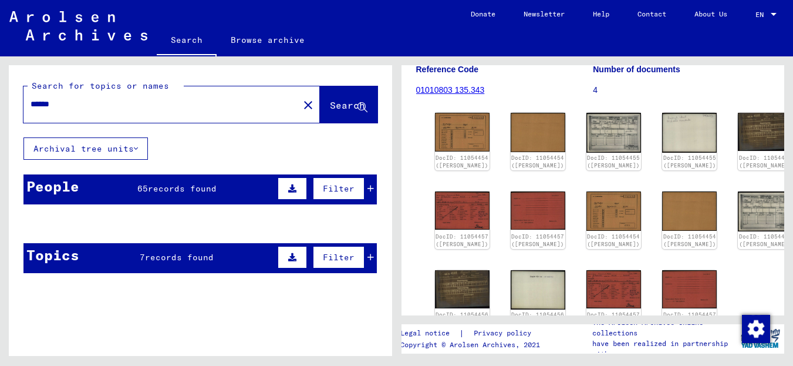
scroll to position [155, 0]
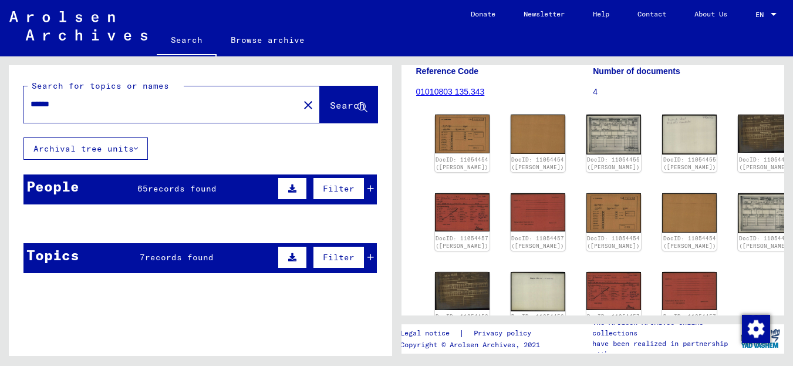
click at [86, 257] on mat-cell "[PERSON_NAME]" at bounding box center [108, 252] width 56 height 29
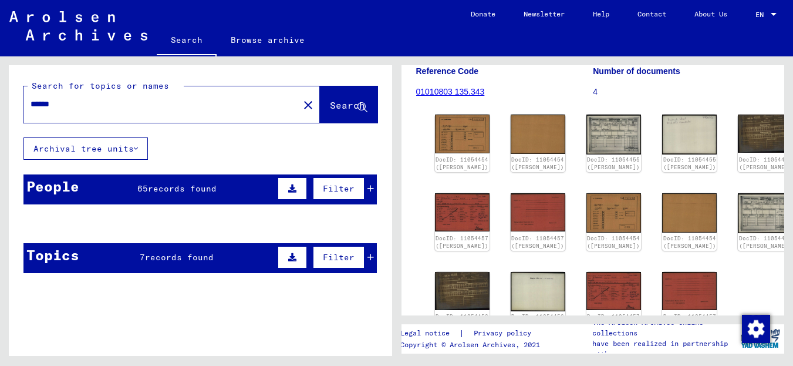
click at [86, 257] on mat-cell "[PERSON_NAME]" at bounding box center [108, 252] width 56 height 29
click at [85, 258] on mat-cell "[PERSON_NAME]" at bounding box center [108, 252] width 56 height 29
click at [123, 151] on button "Archival tree units" at bounding box center [85, 148] width 124 height 22
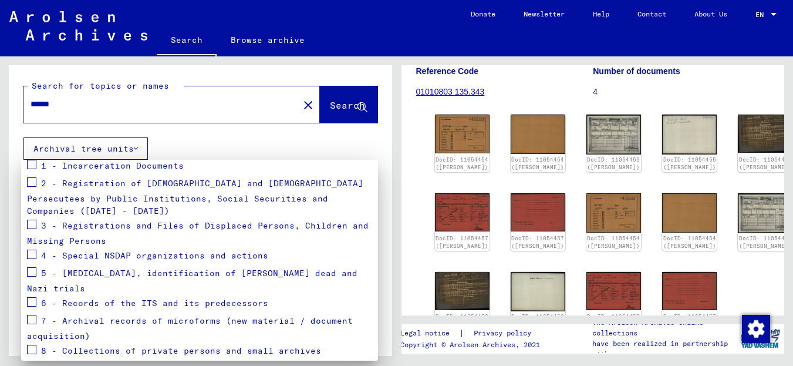
scroll to position [178, 0]
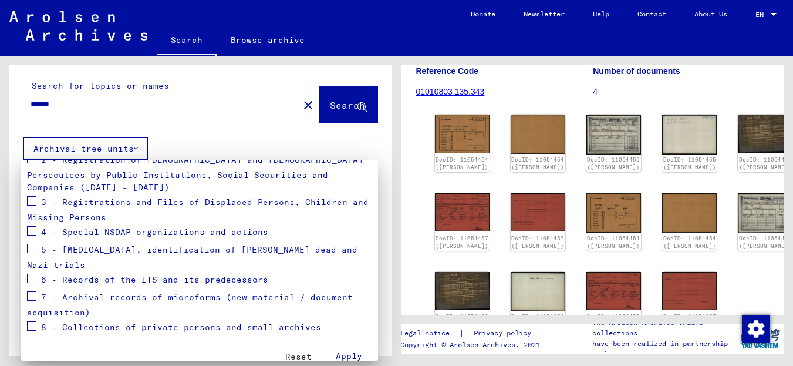
click at [33, 321] on span at bounding box center [31, 325] width 9 height 9
click at [337, 350] on button "Apply" at bounding box center [349, 355] width 46 height 22
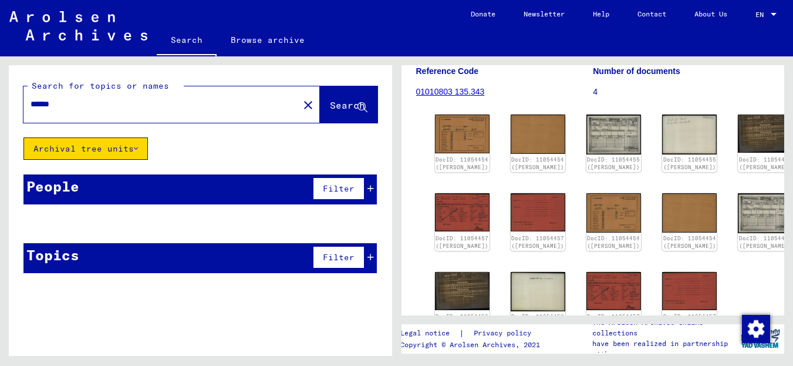
click at [337, 350] on mat-cell at bounding box center [341, 342] width 70 height 29
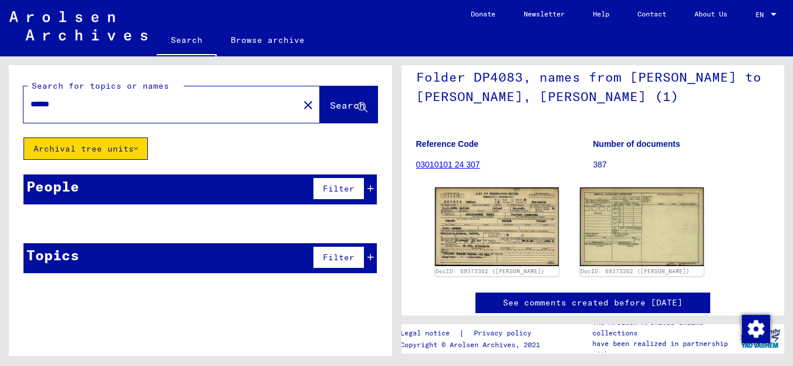
scroll to position [96, 0]
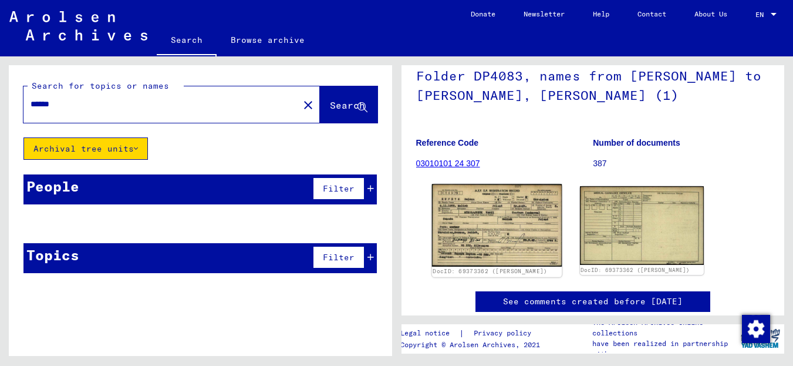
click at [549, 217] on img at bounding box center [496, 225] width 130 height 83
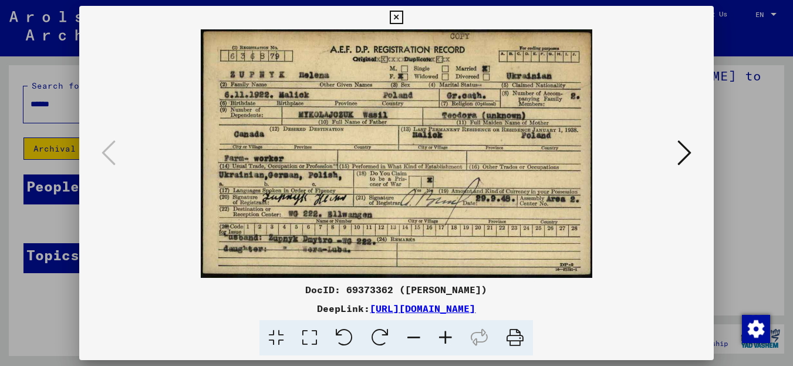
click at [738, 253] on div at bounding box center [396, 183] width 793 height 366
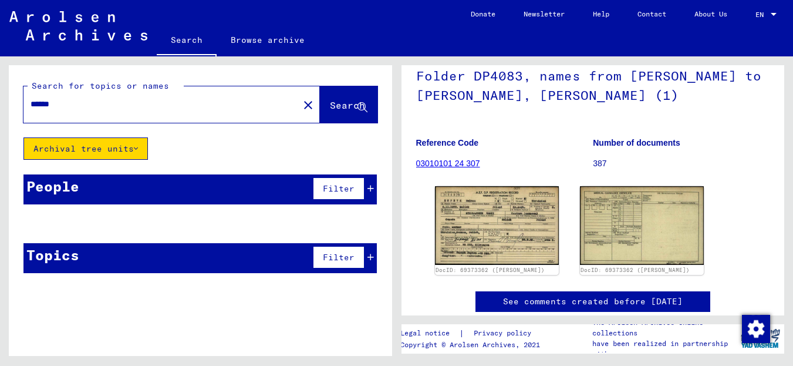
click at [291, 258] on div "* of 3" at bounding box center [295, 254] width 59 height 11
click at [109, 136] on div "Search for topics or names ****** close Search" at bounding box center [200, 101] width 383 height 72
click at [111, 139] on button "Archival tree units" at bounding box center [85, 148] width 124 height 22
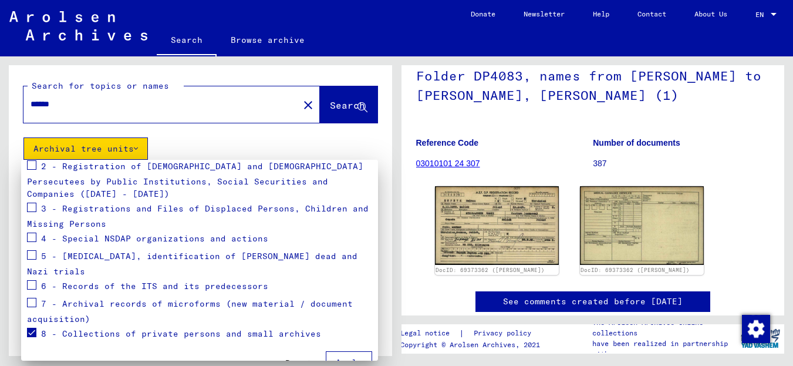
scroll to position [178, 0]
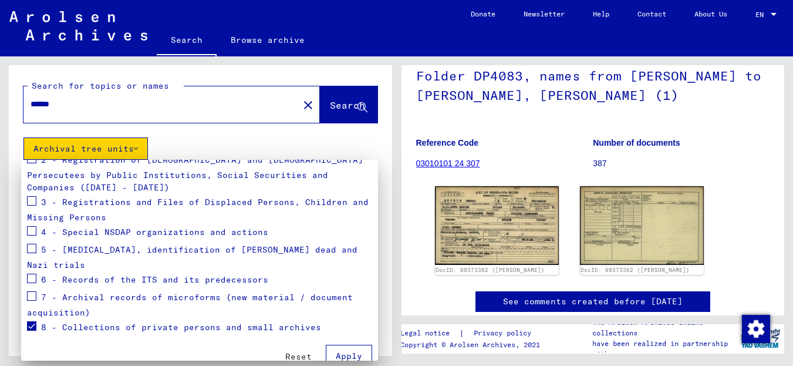
click at [32, 321] on span at bounding box center [31, 325] width 9 height 9
click at [31, 291] on span at bounding box center [31, 295] width 9 height 9
click at [336, 350] on span "Apply" at bounding box center [349, 355] width 26 height 11
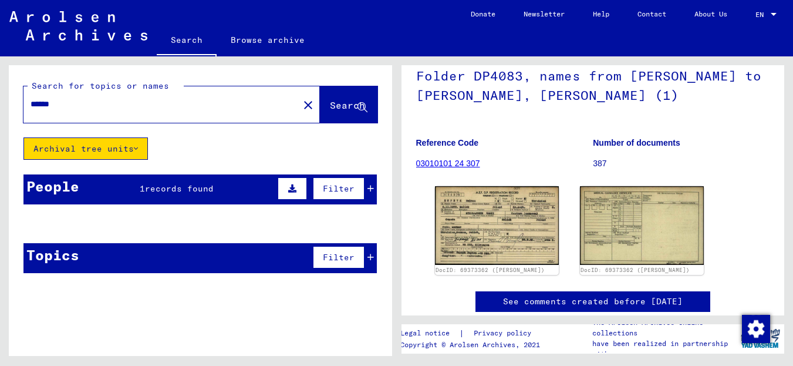
click at [197, 188] on span "records found" at bounding box center [179, 188] width 69 height 11
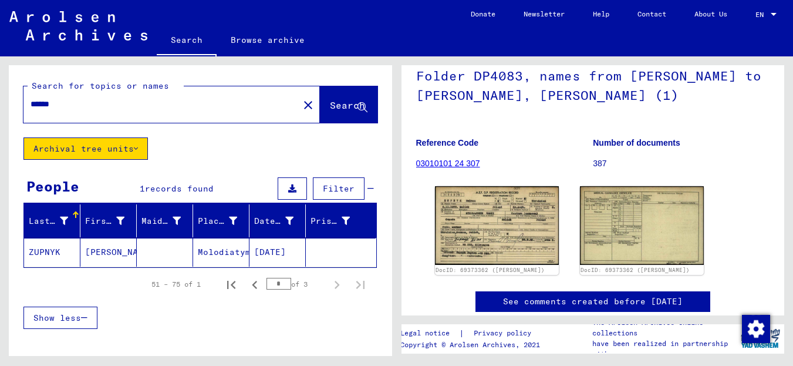
click at [126, 156] on button "Archival tree units" at bounding box center [85, 148] width 124 height 22
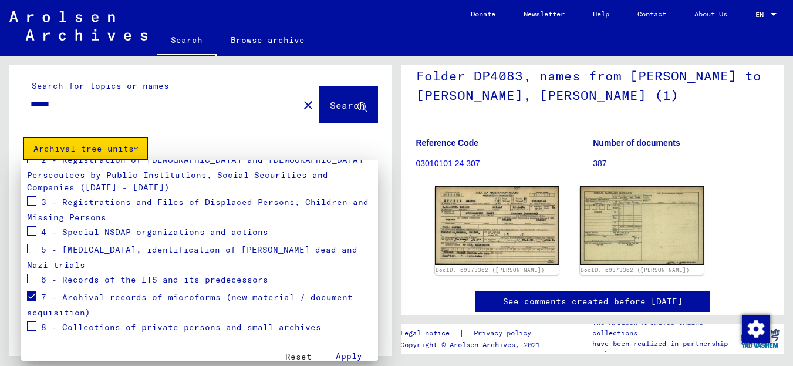
click at [35, 291] on span at bounding box center [31, 295] width 9 height 9
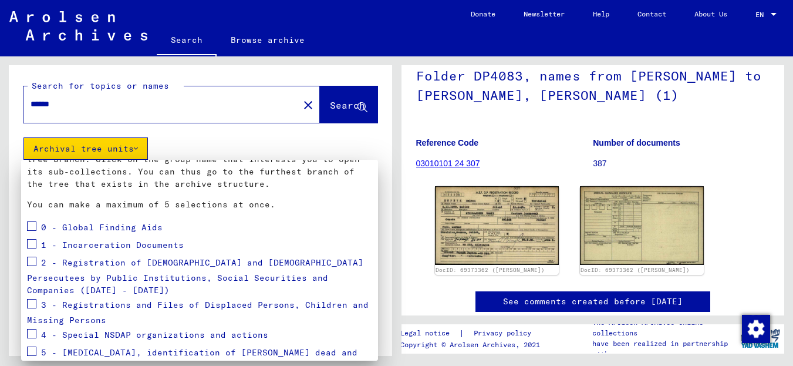
scroll to position [46, 0]
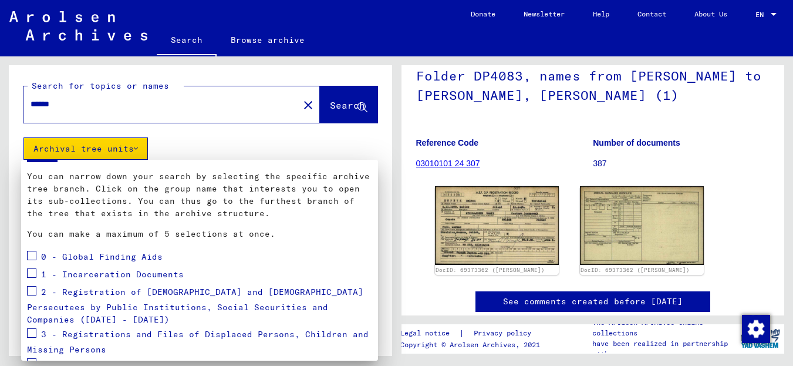
click at [208, 50] on div at bounding box center [396, 183] width 793 height 366
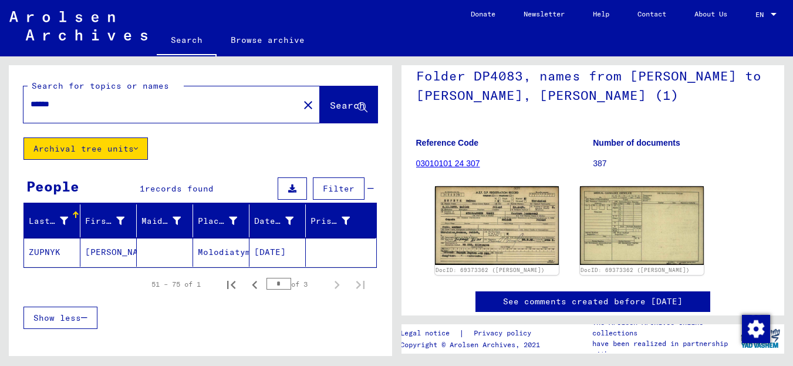
click at [180, 39] on link "Search" at bounding box center [187, 41] width 60 height 31
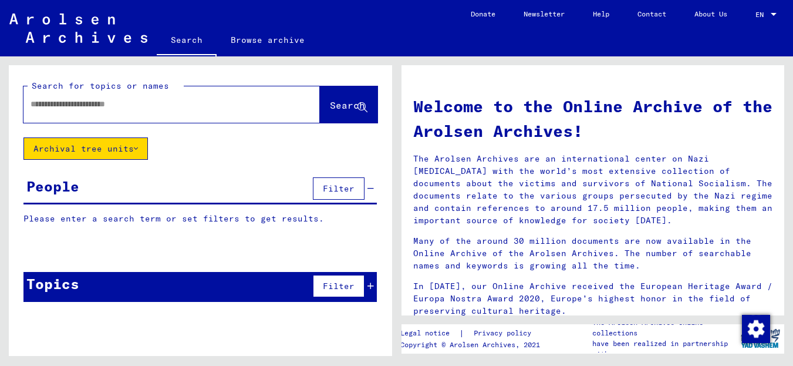
click at [127, 151] on button "Archival tree units" at bounding box center [85, 148] width 124 height 22
